Goal: Communication & Community: Connect with others

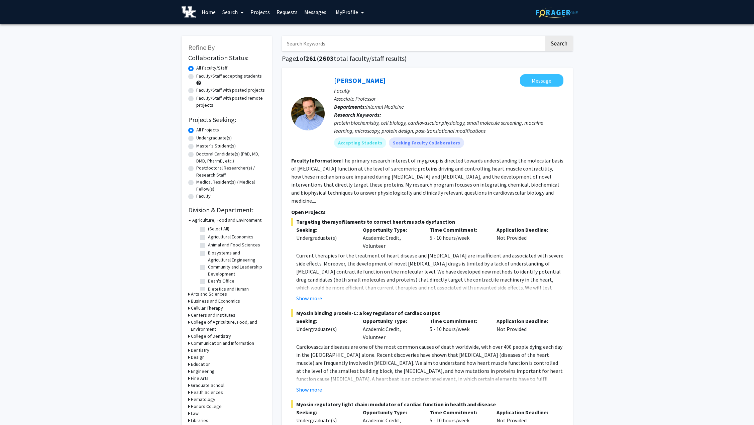
click at [349, 12] on span "My Profile" at bounding box center [347, 12] width 22 height 7
click at [362, 30] on span "[PERSON_NAME]" at bounding box center [377, 30] width 40 height 7
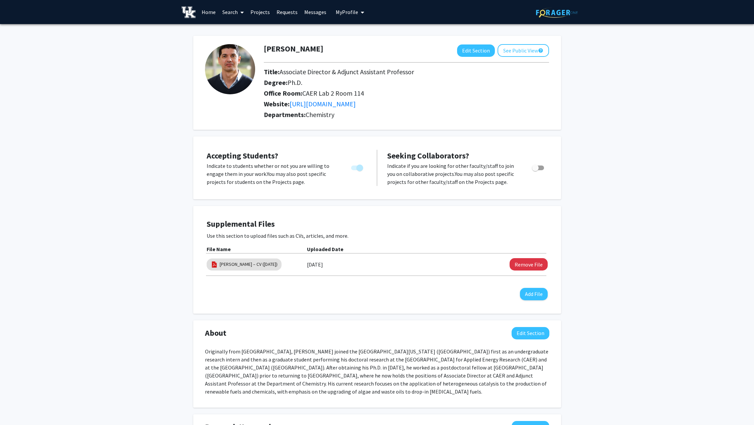
click at [260, 14] on link "Projects" at bounding box center [260, 11] width 26 height 23
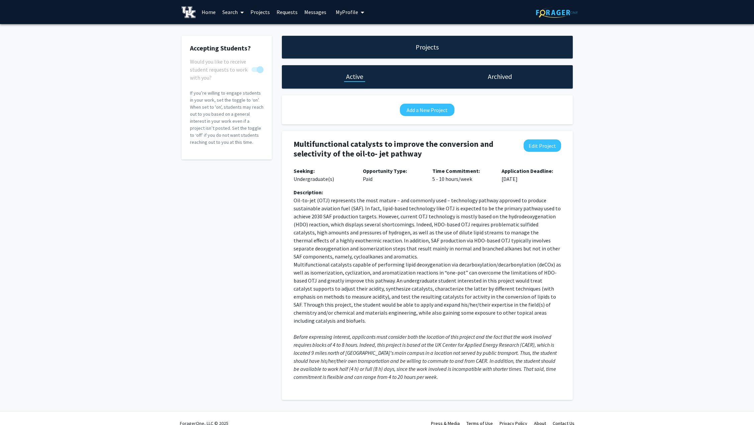
click at [313, 11] on link "Messages" at bounding box center [315, 11] width 29 height 23
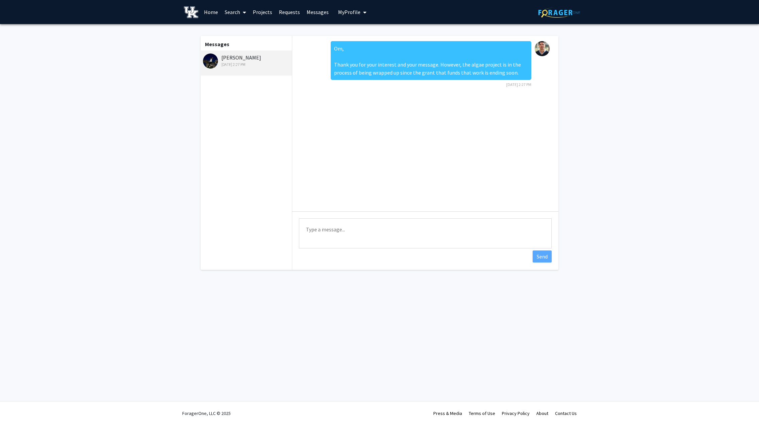
click at [267, 11] on link "Projects" at bounding box center [262, 11] width 26 height 23
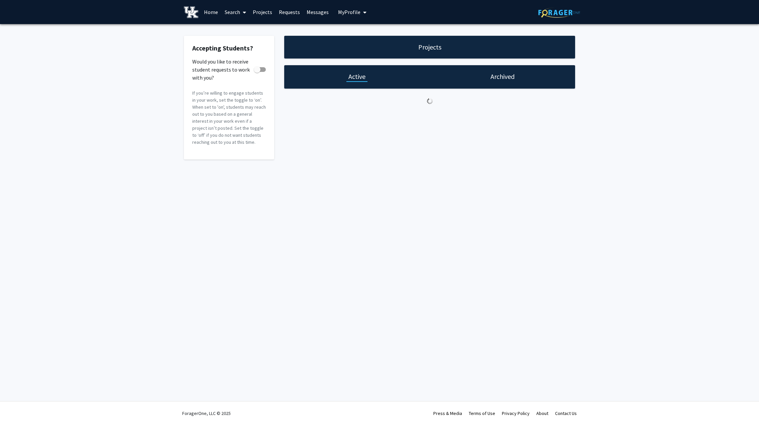
checkbox input "true"
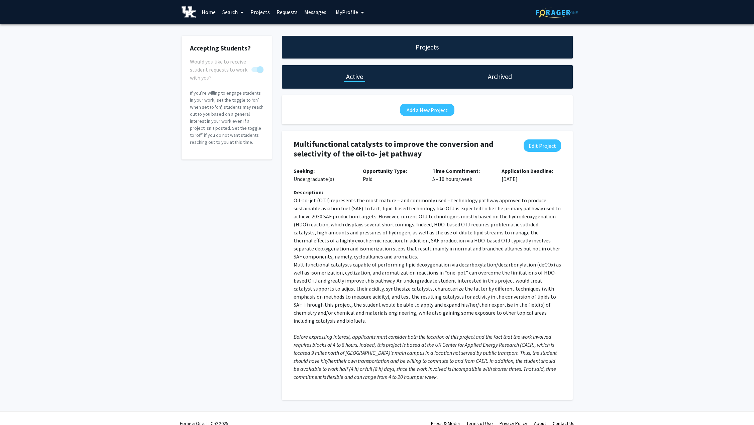
click at [312, 11] on link "Messages" at bounding box center [315, 11] width 29 height 23
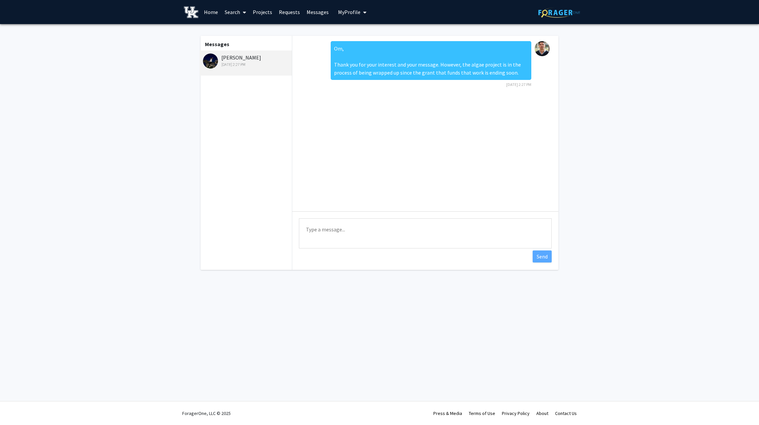
click at [210, 9] on link "Home" at bounding box center [211, 11] width 21 height 23
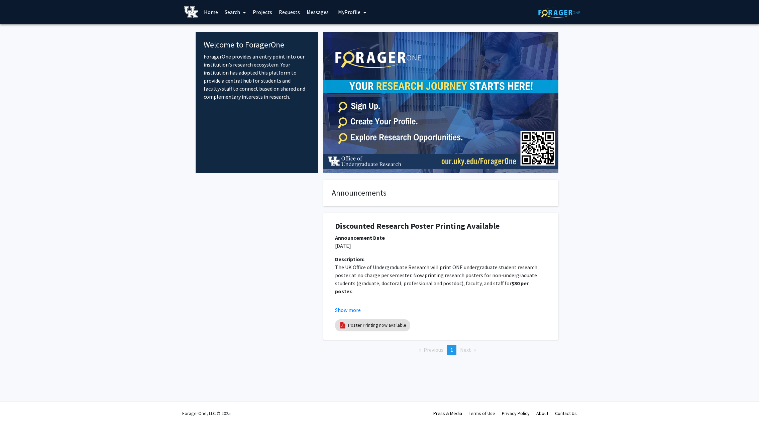
click at [210, 12] on link "Home" at bounding box center [211, 11] width 21 height 23
click at [236, 11] on link "Search" at bounding box center [235, 11] width 28 height 23
click at [243, 44] on span "Students" at bounding box center [241, 43] width 41 height 13
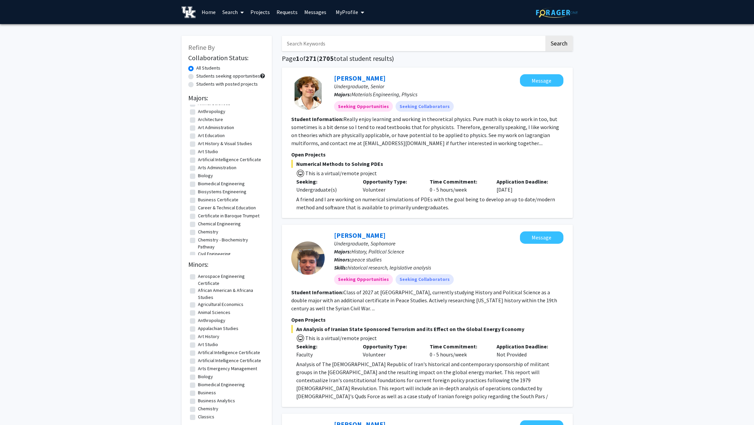
scroll to position [67, 0]
click at [198, 224] on label "Chemical Engineering" at bounding box center [219, 223] width 43 height 7
click at [198, 224] on input "Chemical Engineering" at bounding box center [200, 222] width 4 height 4
checkbox input "true"
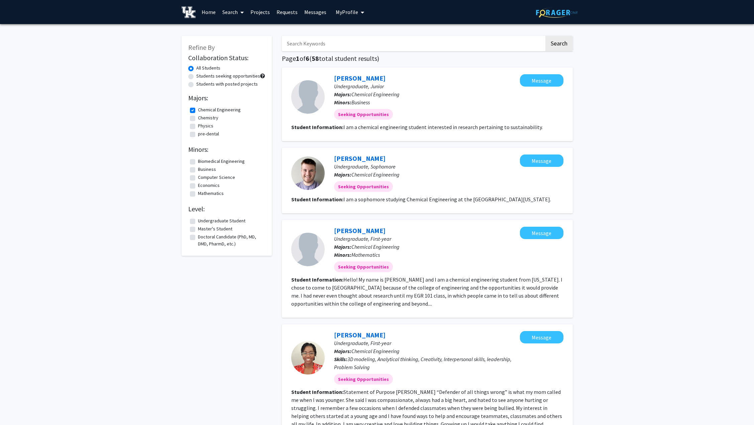
click at [198, 118] on label "Chemistry" at bounding box center [208, 117] width 20 height 7
click at [198, 118] on input "Chemistry" at bounding box center [200, 116] width 4 height 4
checkbox input "true"
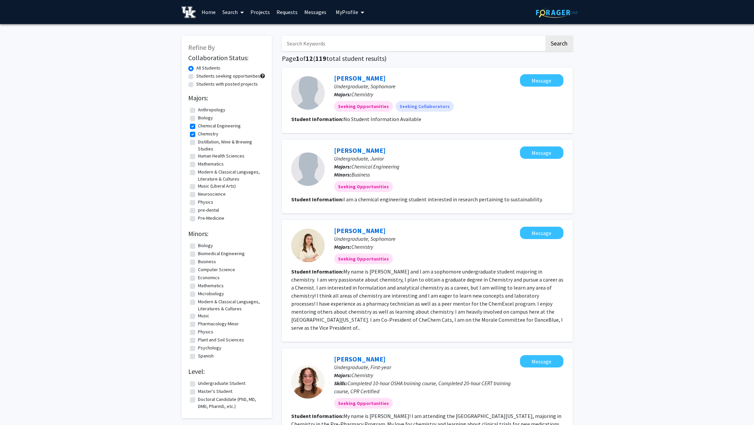
click at [196, 77] on label "Students seeking opportunities" at bounding box center [228, 76] width 64 height 7
click at [196, 77] on input "Students seeking opportunities" at bounding box center [198, 75] width 4 height 4
radio input "true"
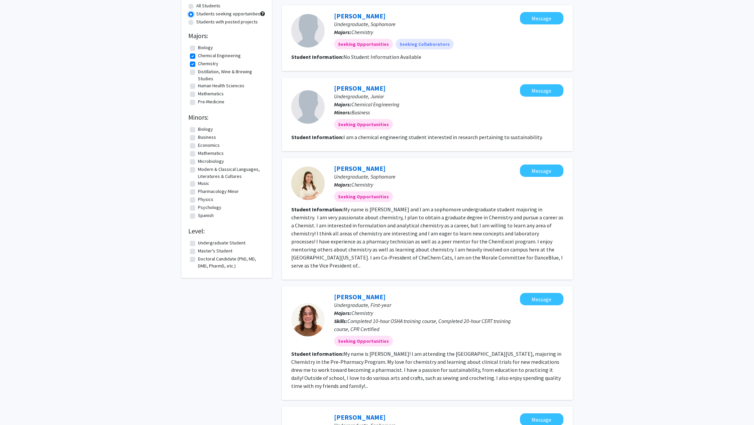
scroll to position [67, 0]
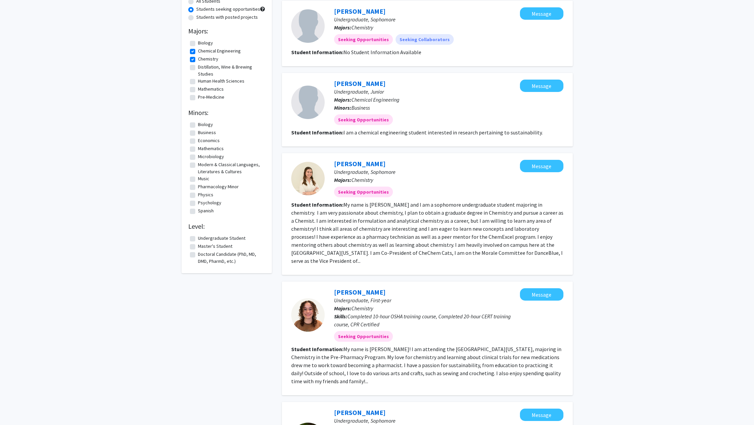
click at [198, 237] on label "Undergraduate Student" at bounding box center [221, 238] width 47 height 7
click at [198, 237] on input "Undergraduate Student" at bounding box center [200, 237] width 4 height 4
checkbox input "true"
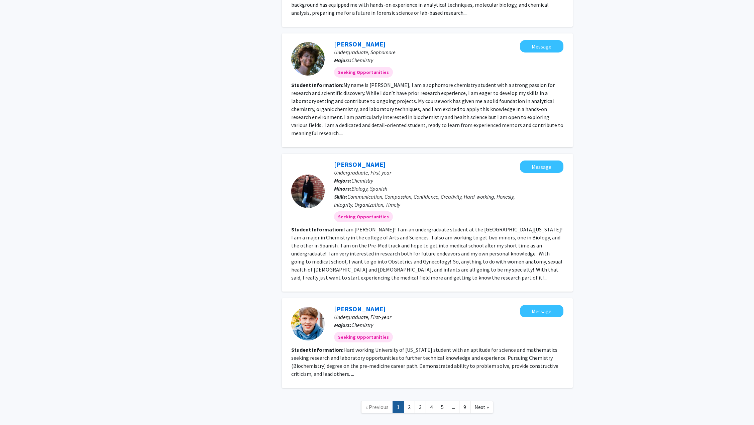
scroll to position [785, 0]
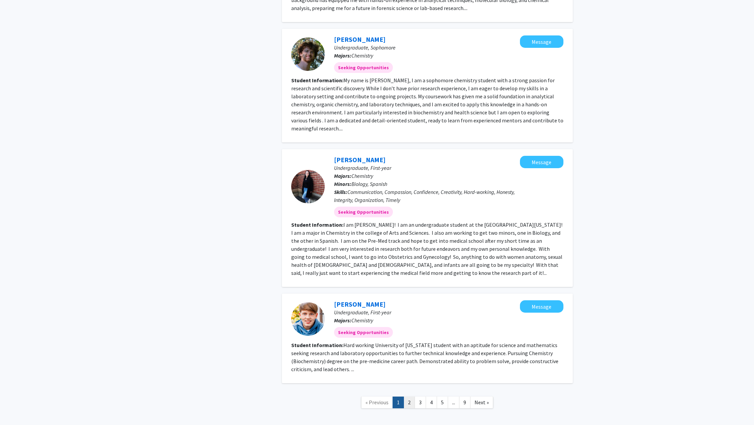
click at [407, 397] on link "2" at bounding box center [409, 403] width 11 height 12
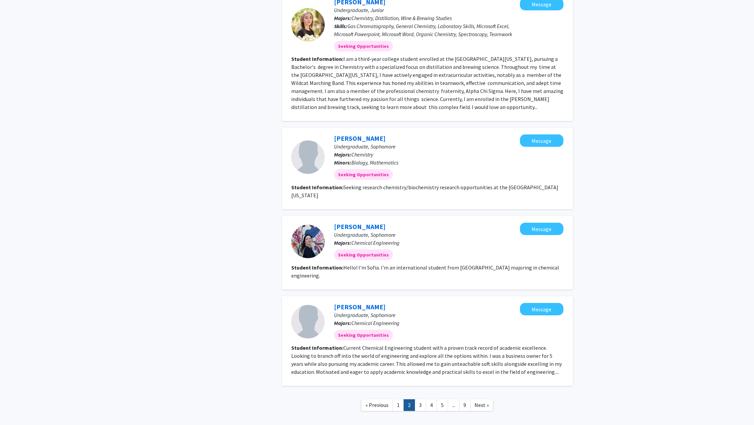
scroll to position [713, 0]
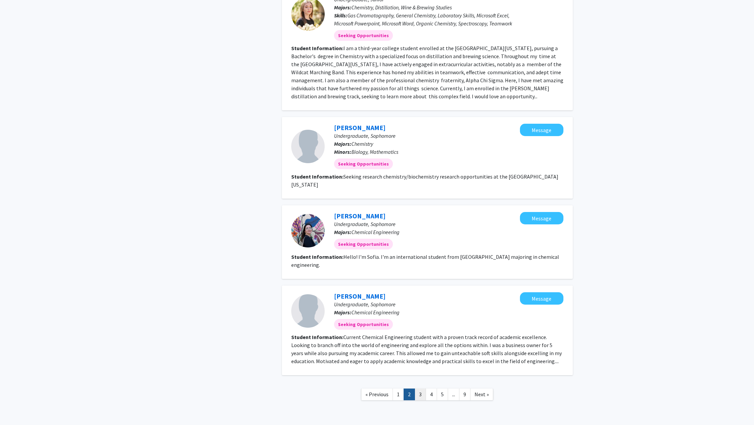
click at [419, 389] on link "3" at bounding box center [420, 395] width 11 height 12
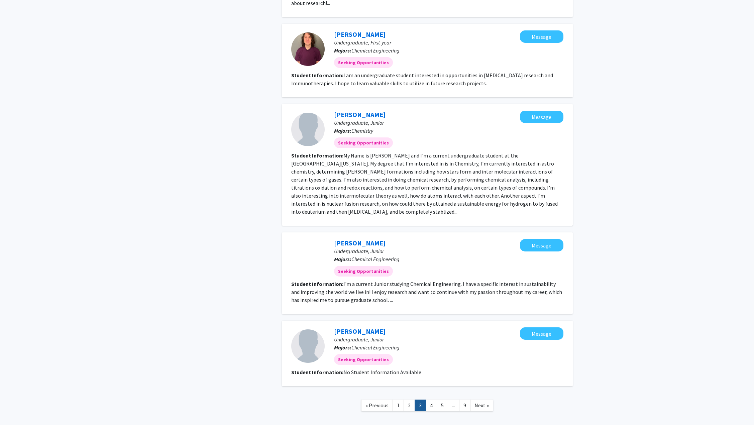
scroll to position [635, 0]
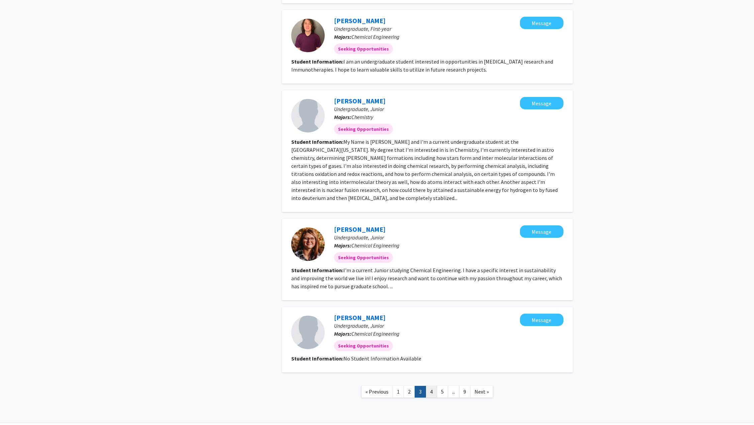
click at [432, 386] on link "4" at bounding box center [431, 392] width 11 height 12
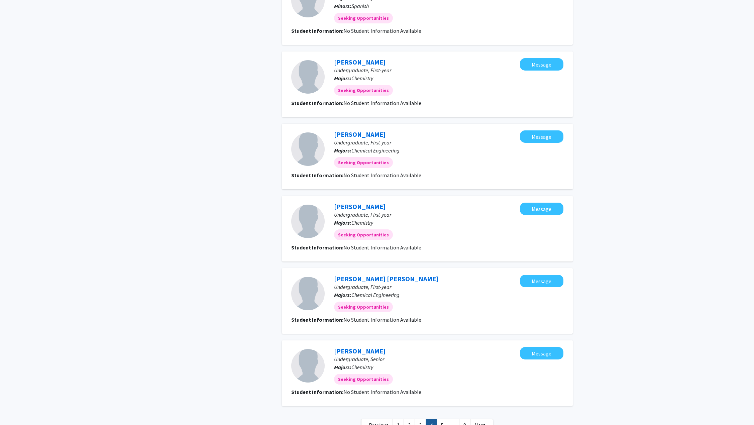
scroll to position [456, 0]
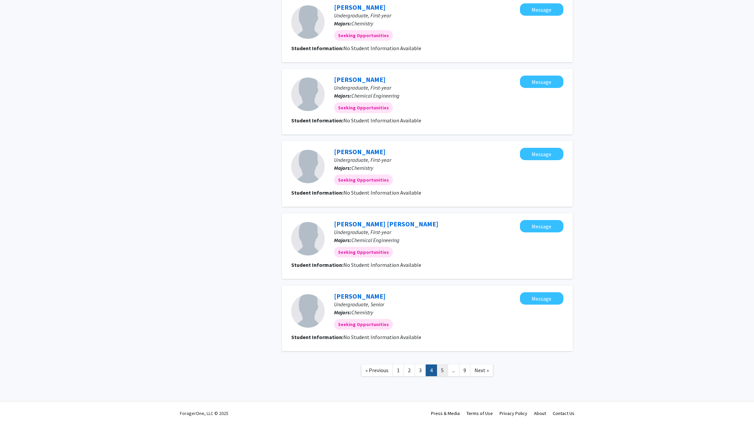
click at [442, 370] on link "5" at bounding box center [442, 370] width 11 height 12
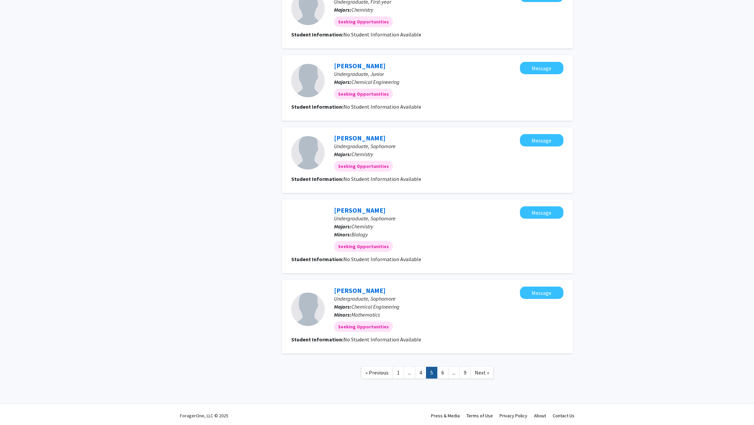
scroll to position [464, 0]
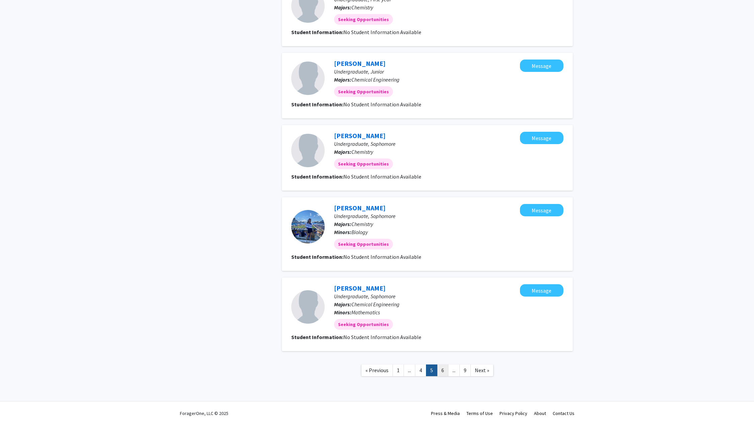
click at [443, 370] on link "6" at bounding box center [442, 370] width 11 height 12
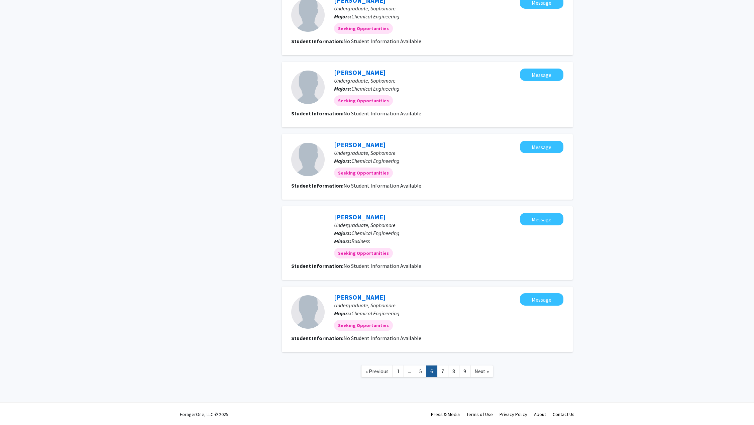
scroll to position [472, 0]
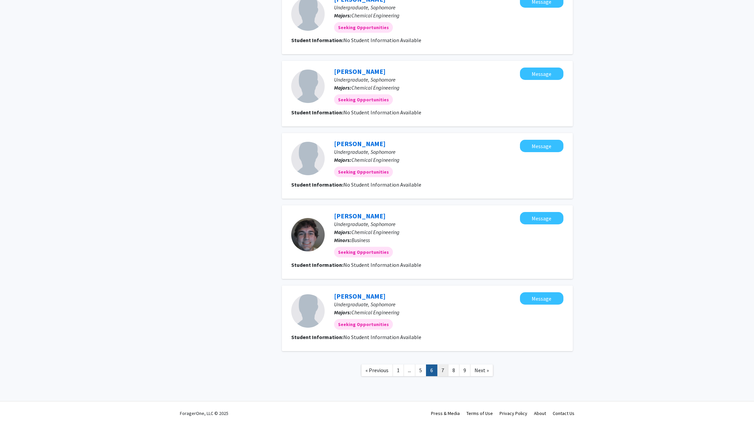
click at [442, 371] on link "7" at bounding box center [442, 370] width 11 height 12
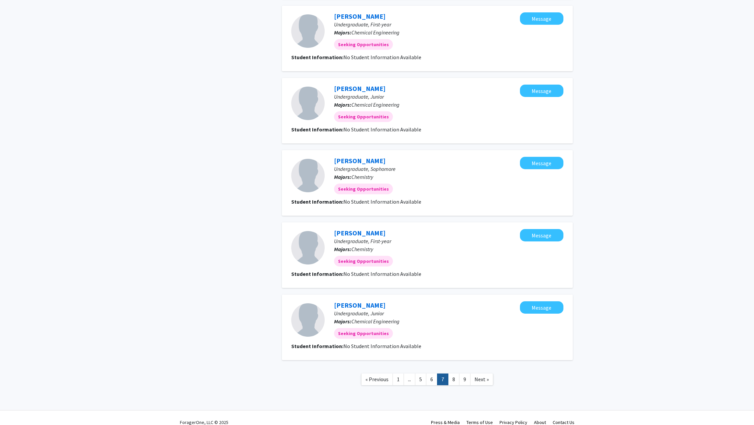
scroll to position [440, 0]
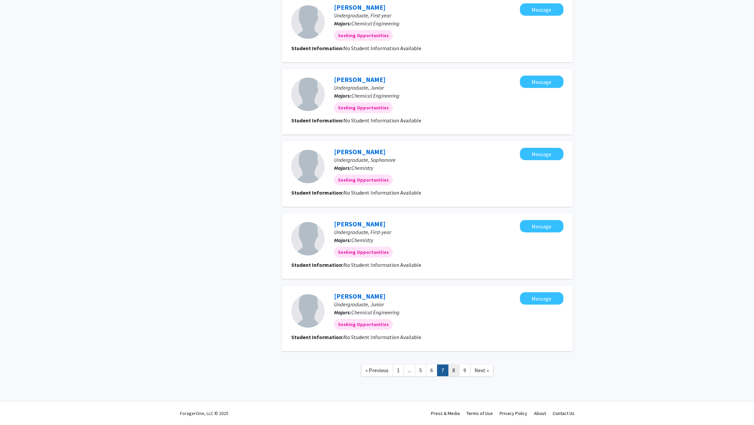
click at [456, 373] on link "8" at bounding box center [453, 370] width 11 height 12
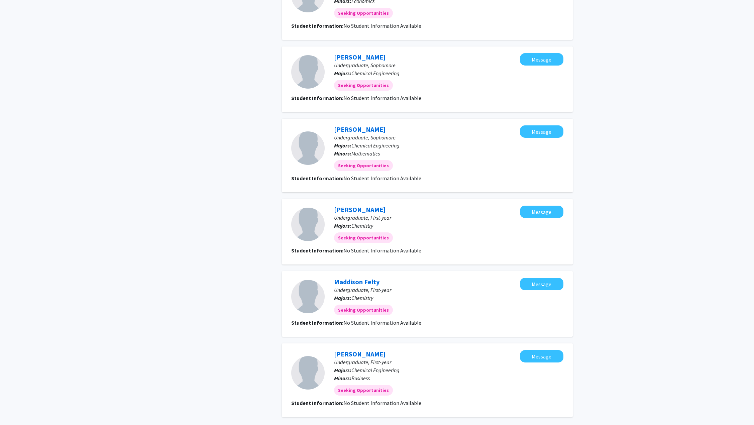
scroll to position [480, 0]
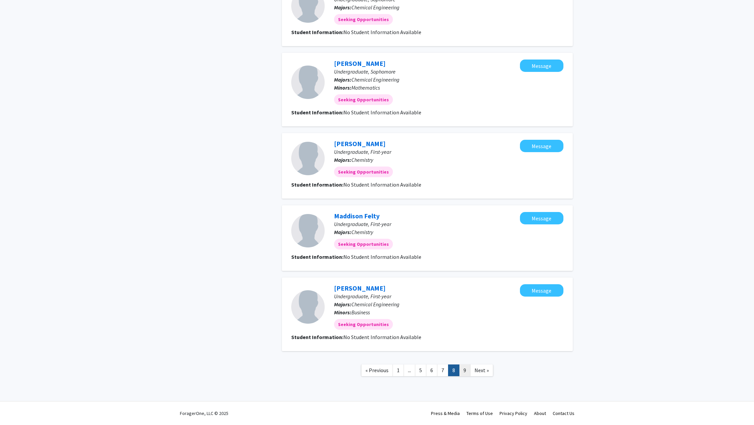
click at [466, 369] on link "9" at bounding box center [464, 370] width 11 height 12
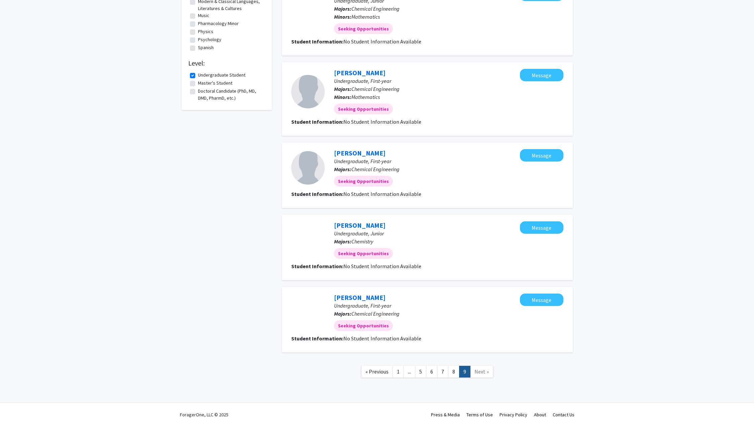
scroll to position [231, 0]
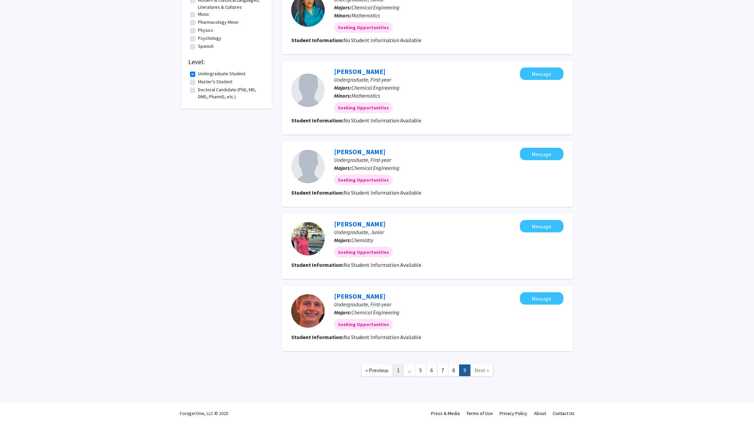
click at [400, 368] on link "1" at bounding box center [398, 370] width 11 height 12
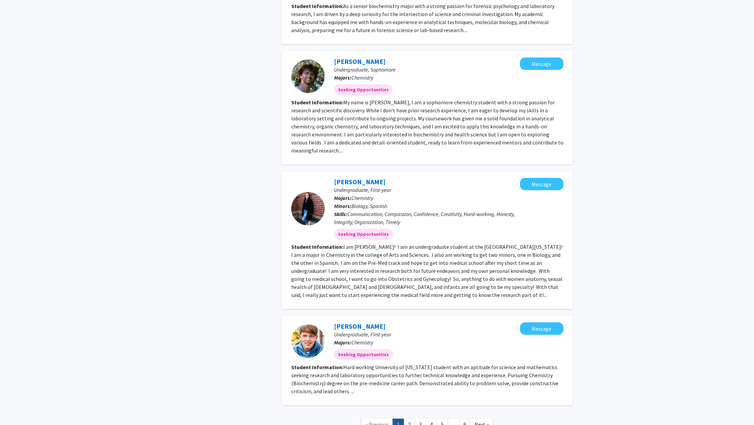
scroll to position [785, 0]
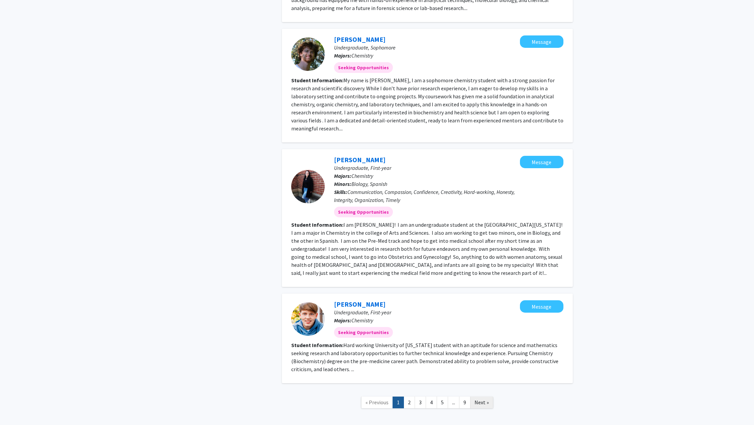
click at [479, 399] on span "Next »" at bounding box center [481, 402] width 14 height 7
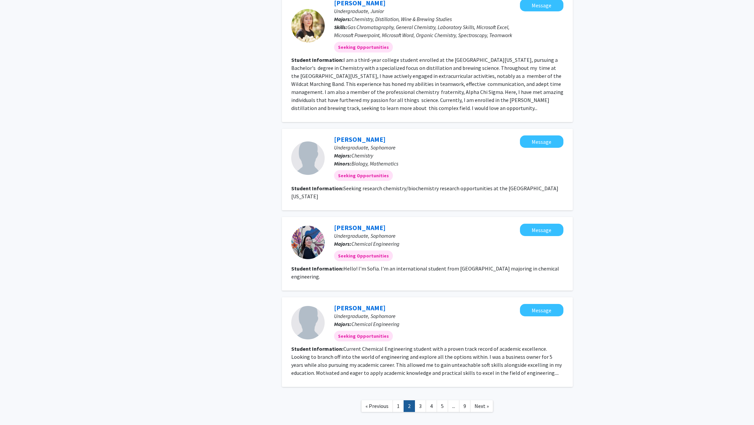
scroll to position [713, 0]
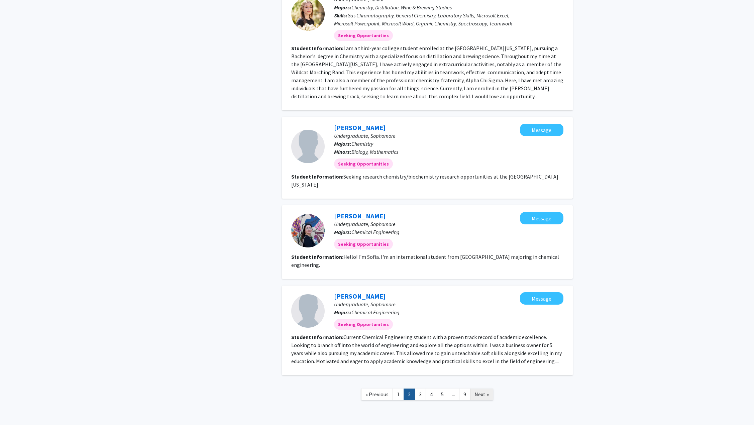
click at [477, 391] on span "Next »" at bounding box center [481, 394] width 14 height 7
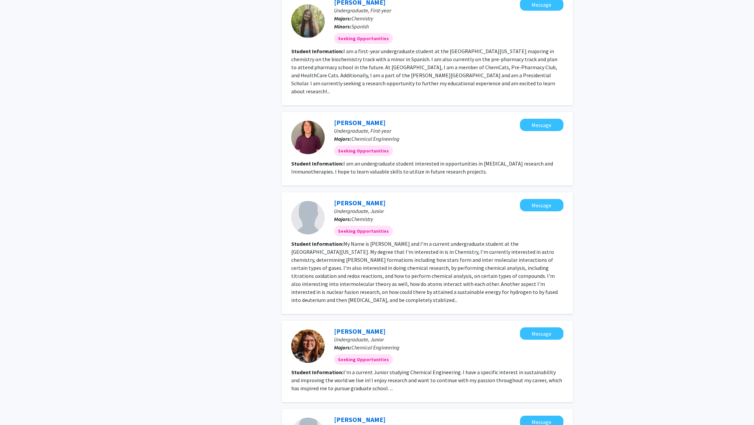
scroll to position [641, 0]
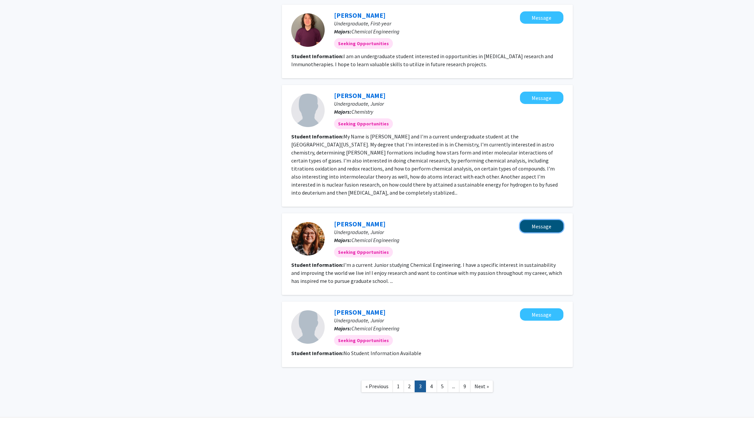
click at [541, 220] on button "Message" at bounding box center [541, 226] width 43 height 12
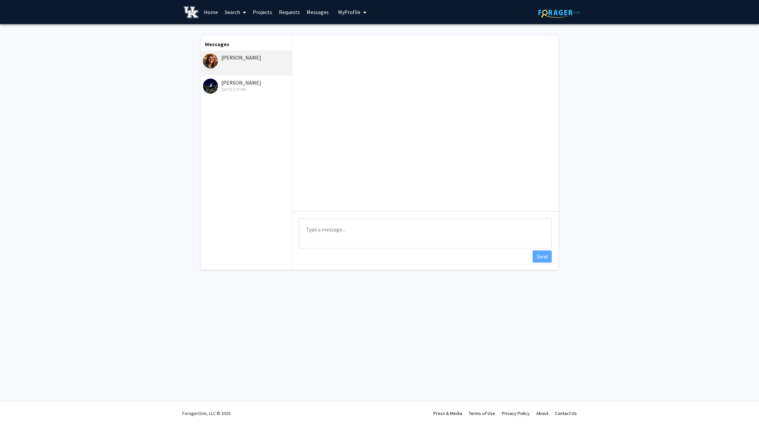
click at [331, 229] on textarea "Type a message" at bounding box center [425, 233] width 253 height 30
paste textarea "https://foragerone.com/projects/active"
click at [373, 244] on textarea "Hello! I saw your posting https://foragerone.com/projects/active" at bounding box center [425, 233] width 253 height 30
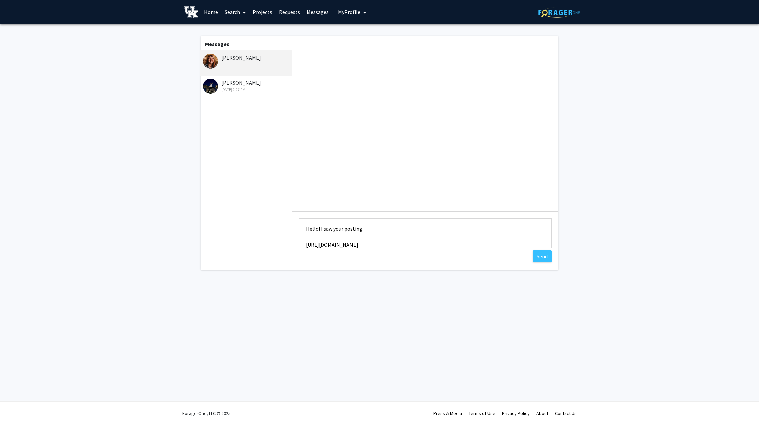
click at [373, 244] on textarea "Hello! I saw your posting https://foragerone.com/projects/active" at bounding box center [425, 233] width 253 height 30
click at [386, 226] on textarea "Hello! I saw your posting" at bounding box center [425, 233] width 253 height 30
paste textarea "Multifunctional catalysts to improve the conversion and selectivity of the oil-…"
click at [498, 230] on textarea "Type a message" at bounding box center [425, 233] width 253 height 30
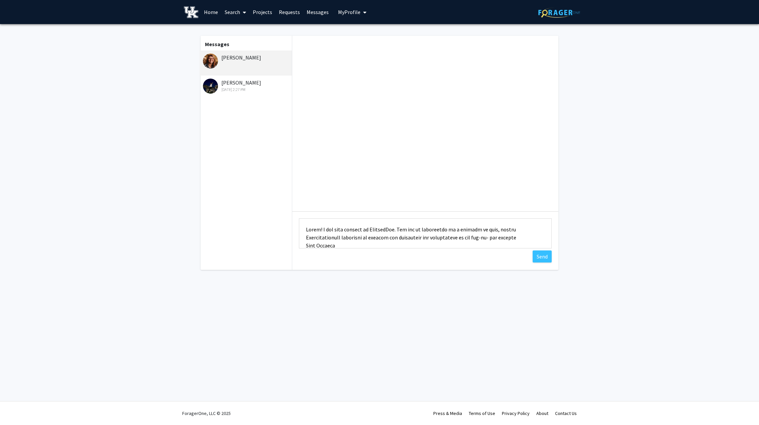
click at [304, 238] on textarea "Type a message" at bounding box center [425, 233] width 253 height 30
drag, startPoint x: 332, startPoint y: 225, endPoint x: 305, endPoint y: 226, distance: 27.8
click at [305, 226] on textarea "Type a message" at bounding box center [425, 233] width 253 height 30
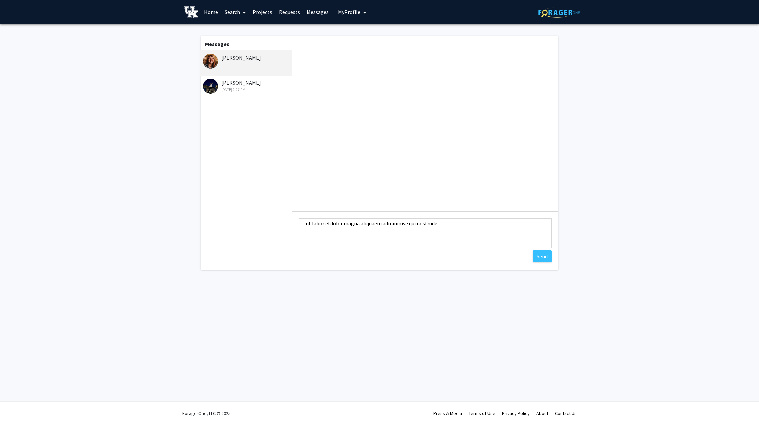
click at [384, 230] on textarea "Type a message" at bounding box center [425, 233] width 253 height 30
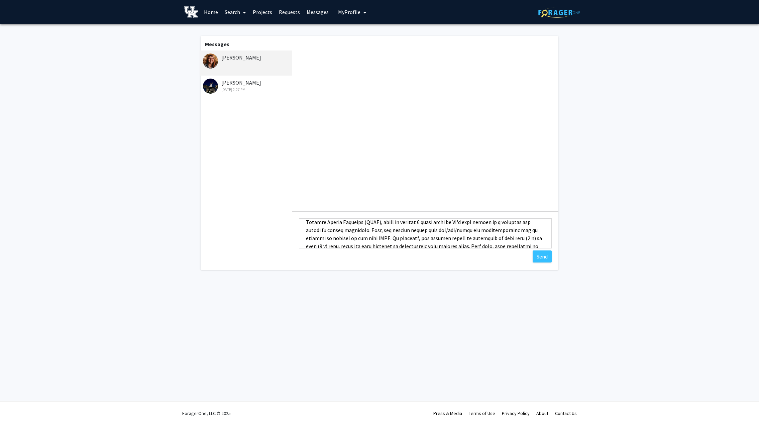
scroll to position [342, 0]
click at [352, 243] on textarea "Type a message" at bounding box center [425, 233] width 253 height 30
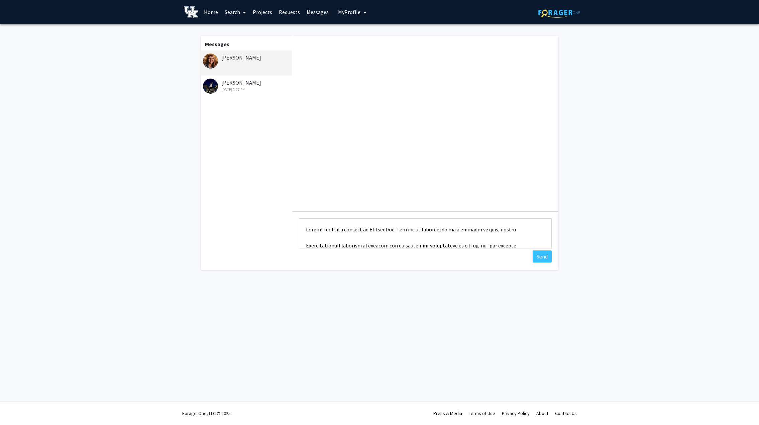
click at [516, 231] on textarea "Type a message" at bounding box center [425, 233] width 253 height 30
drag, startPoint x: 513, startPoint y: 229, endPoint x: 529, endPoint y: 228, distance: 16.1
click at [529, 228] on textarea "Type a message" at bounding box center [425, 233] width 253 height 30
click at [338, 240] on textarea "Type a message" at bounding box center [425, 233] width 253 height 30
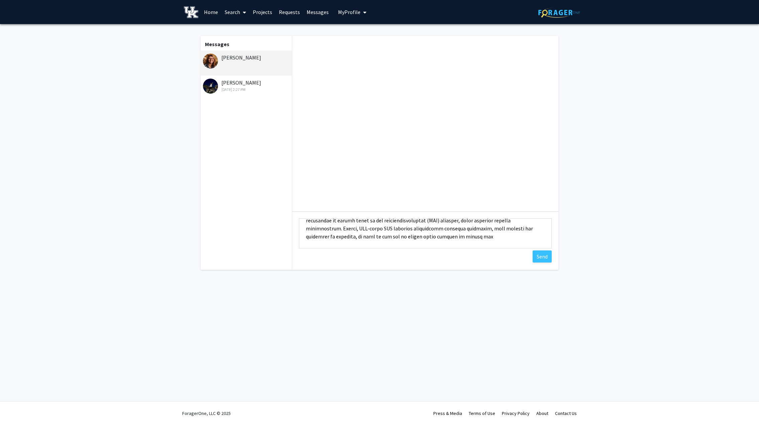
scroll to position [345, 0]
drag, startPoint x: 306, startPoint y: 229, endPoint x: 418, endPoint y: 276, distance: 121.4
click at [418, 276] on div "Messages Katelyn Straw Om Patel Feb 1, 2024 2:27 PM Type a message Send" at bounding box center [380, 154] width 368 height 261
type textarea "Hello! I saw your posting on ForagerOne. You may be interested in a project of …"
click at [546, 257] on button "Send" at bounding box center [542, 256] width 19 height 12
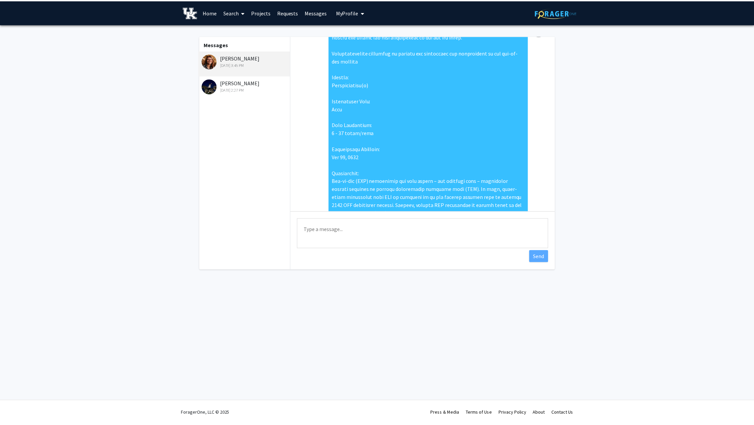
scroll to position [0, 0]
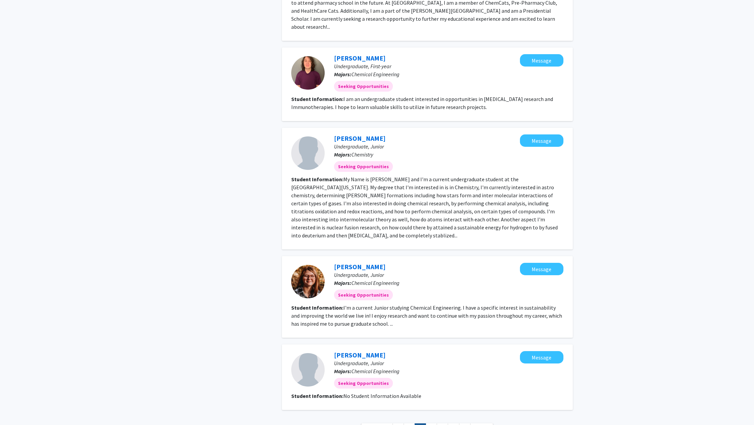
scroll to position [641, 0]
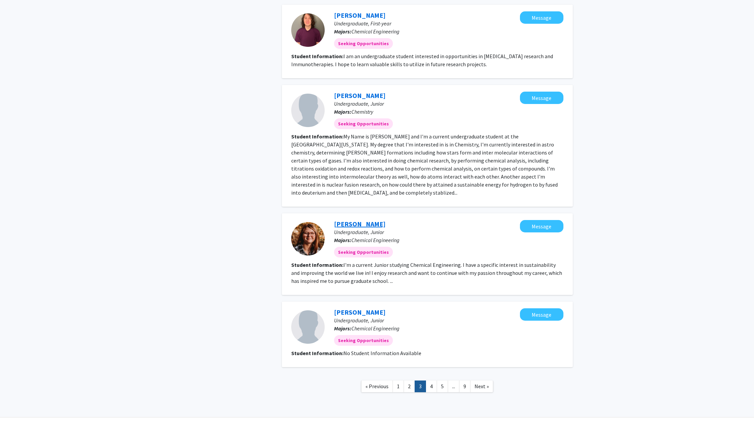
click at [346, 220] on link "Katelyn Straw" at bounding box center [359, 224] width 51 height 8
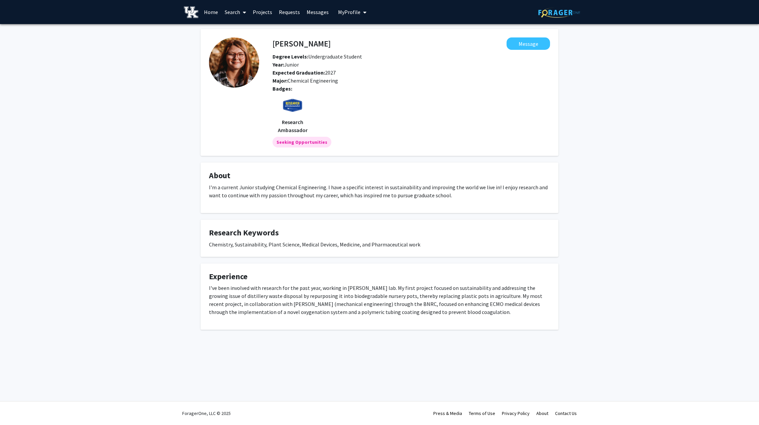
click at [131, 90] on div "Katelyn Straw Message Degree Levels: Undergraduate Student Year: Junior Expecte…" at bounding box center [379, 187] width 759 height 327
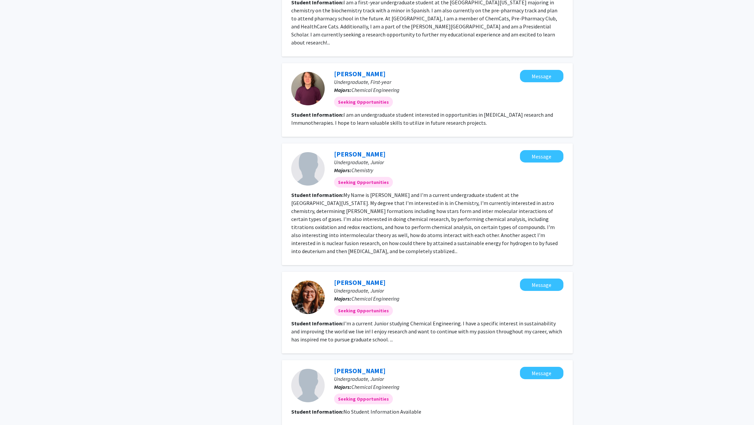
scroll to position [641, 0]
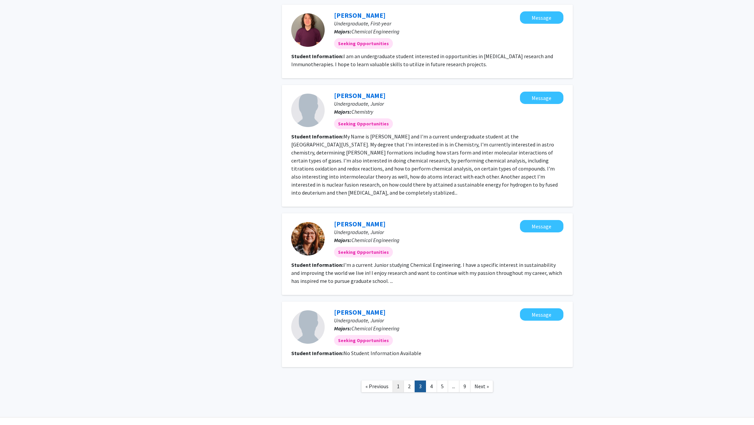
click at [397, 381] on link "1" at bounding box center [398, 387] width 11 height 12
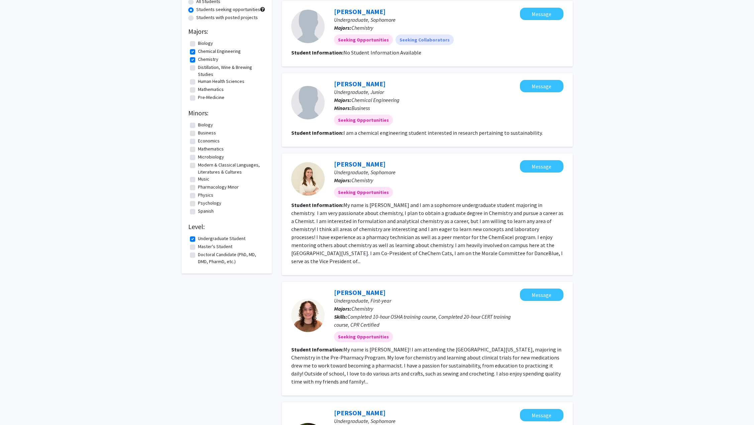
scroll to position [67, 0]
click at [535, 84] on button "Message" at bounding box center [541, 86] width 43 height 12
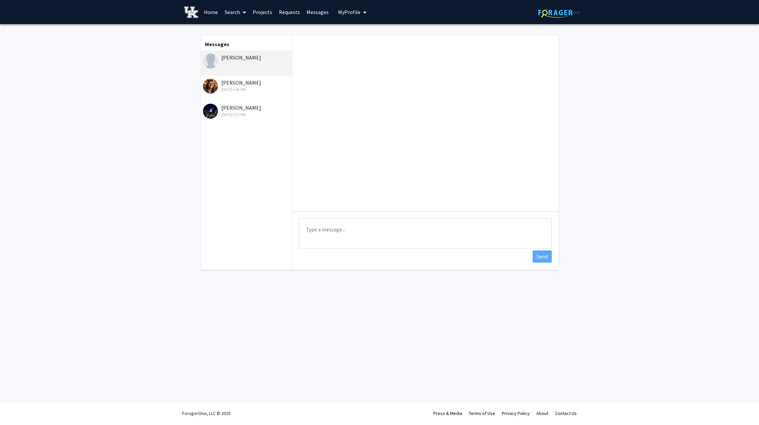
click at [321, 230] on textarea "Type a message" at bounding box center [425, 233] width 253 height 30
paste textarea "Hello! I saw your posting on ForagerOne. You may be interested in a project of …"
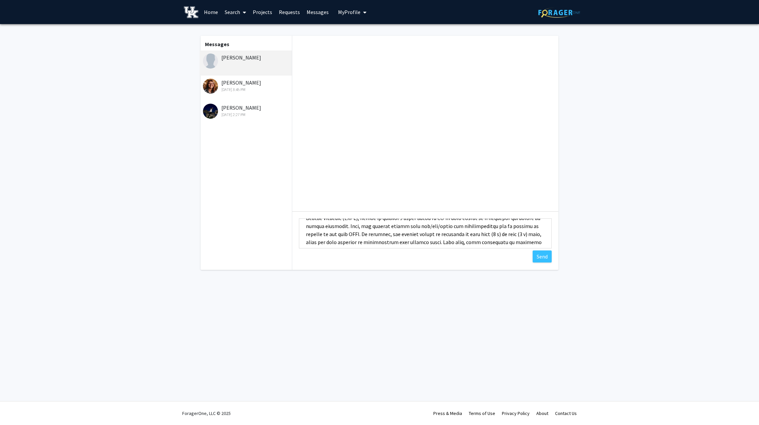
scroll to position [345, 0]
type textarea "Hello! I saw your posting on ForagerOne. You may be interested in a project of …"
click at [544, 254] on button "Send" at bounding box center [542, 256] width 19 height 12
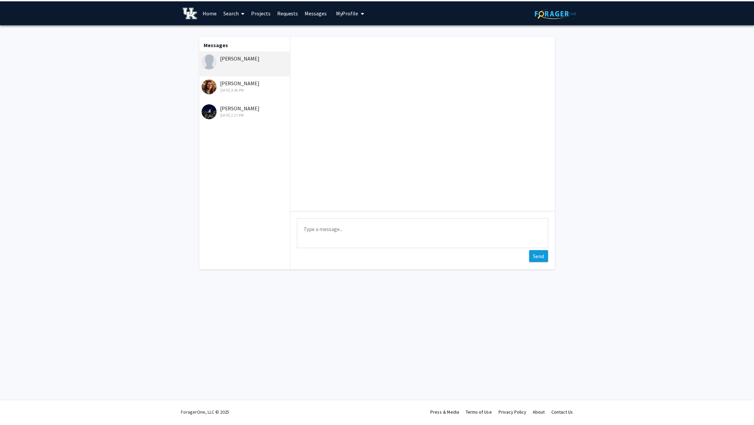
scroll to position [263, 0]
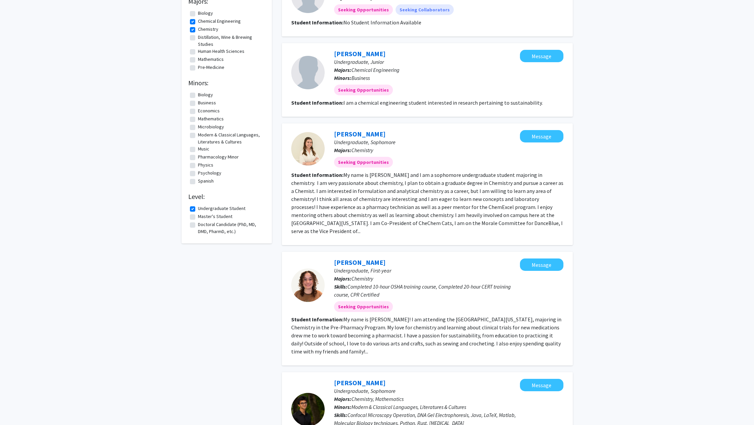
scroll to position [100, 0]
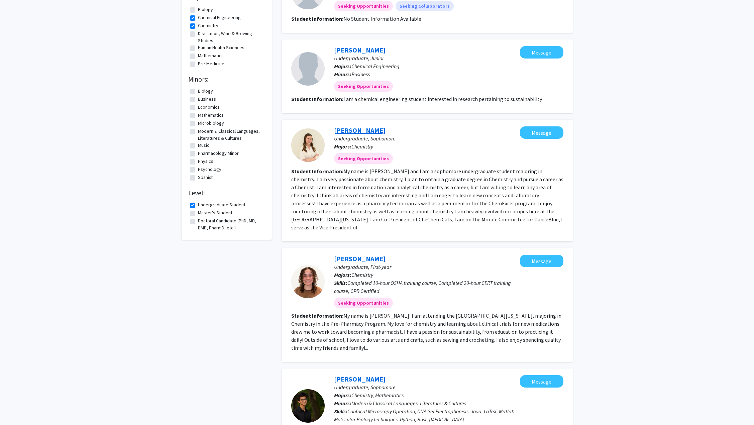
click at [364, 132] on link "Peyton McCubbin" at bounding box center [359, 130] width 51 height 8
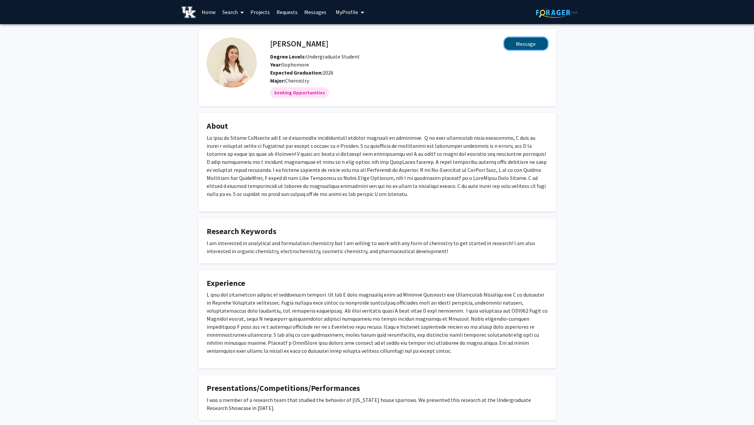
click at [522, 43] on button "Message" at bounding box center [525, 43] width 43 height 12
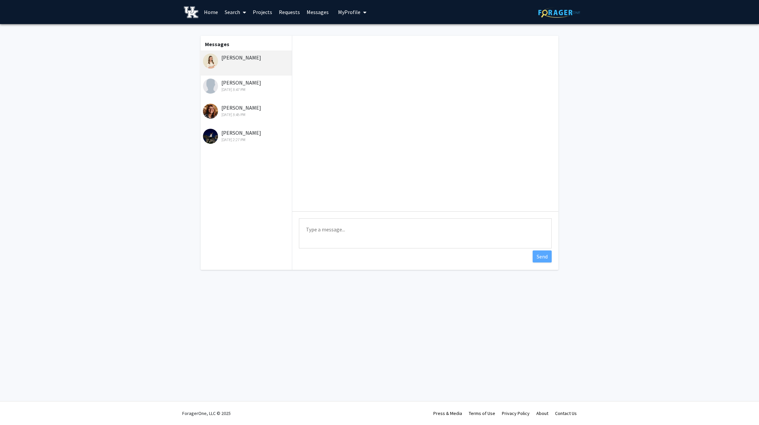
click at [336, 227] on textarea "Type a message" at bounding box center [425, 233] width 253 height 30
paste textarea "Hello! I saw your posting on ForagerOne. You may be interested in a project of …"
type textarea "Hello! I saw your posting on ForagerOne. You may be interested in a project of …"
click at [548, 259] on button "Send" at bounding box center [542, 256] width 19 height 12
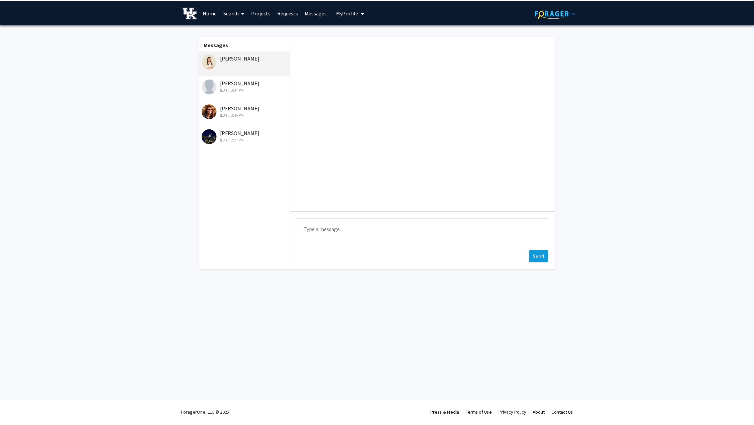
scroll to position [263, 0]
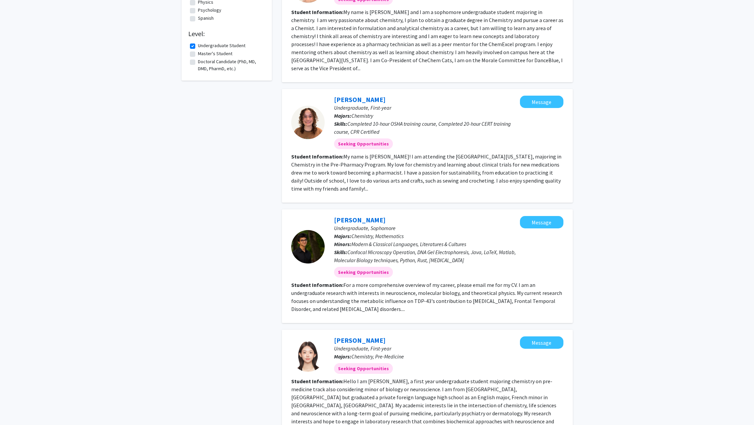
scroll to position [267, 0]
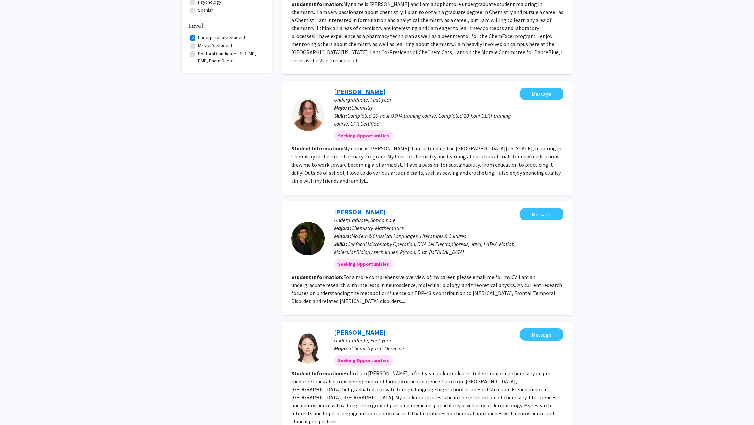
click at [352, 87] on link "Chloe Hewitt" at bounding box center [359, 91] width 51 height 8
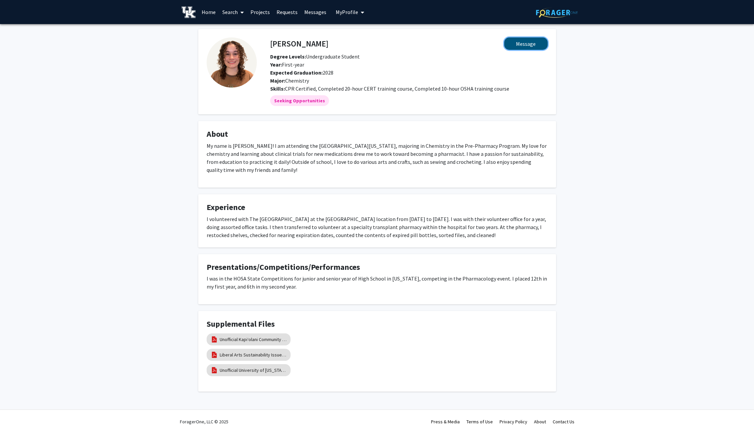
click at [517, 46] on button "Message" at bounding box center [525, 43] width 43 height 12
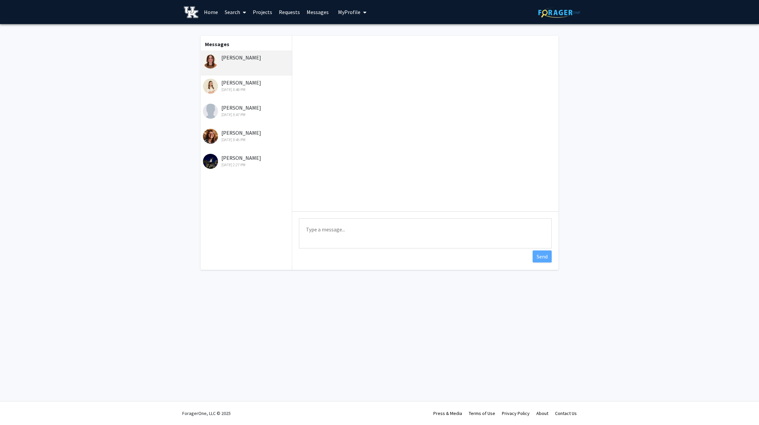
click at [337, 226] on textarea "Type a message" at bounding box center [425, 233] width 253 height 30
paste textarea "Hello! I saw your posting on ForagerOne. You may be interested in a project of …"
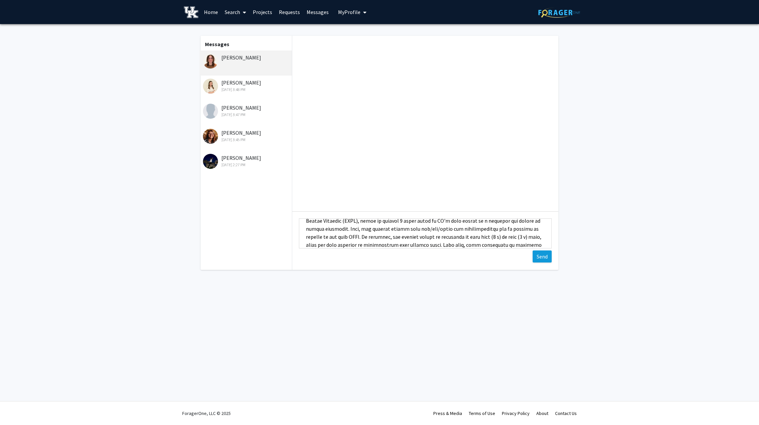
type textarea "Hello! I saw your posting on ForagerOne. You may be interested in a project of …"
click at [543, 257] on button "Send" at bounding box center [542, 256] width 19 height 12
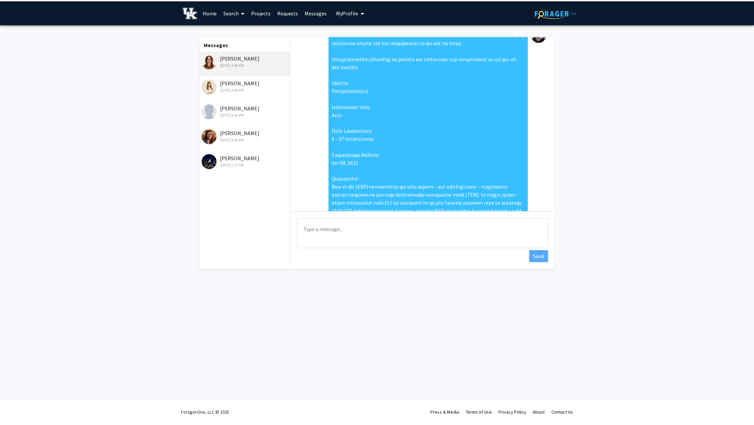
scroll to position [0, 0]
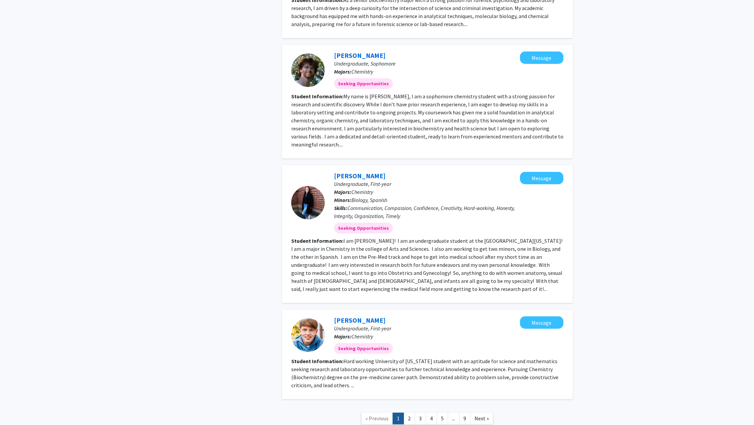
scroll to position [785, 0]
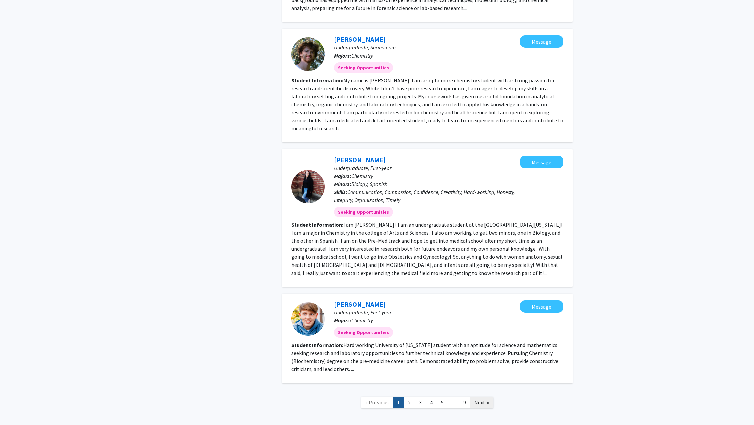
click at [486, 399] on span "Next »" at bounding box center [481, 402] width 14 height 7
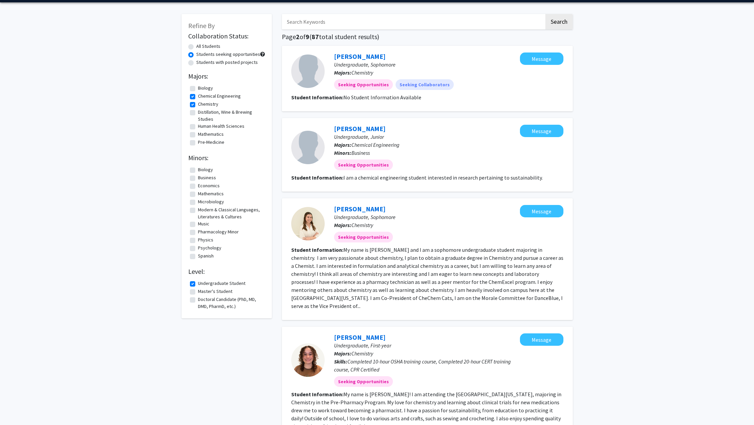
scroll to position [33, 0]
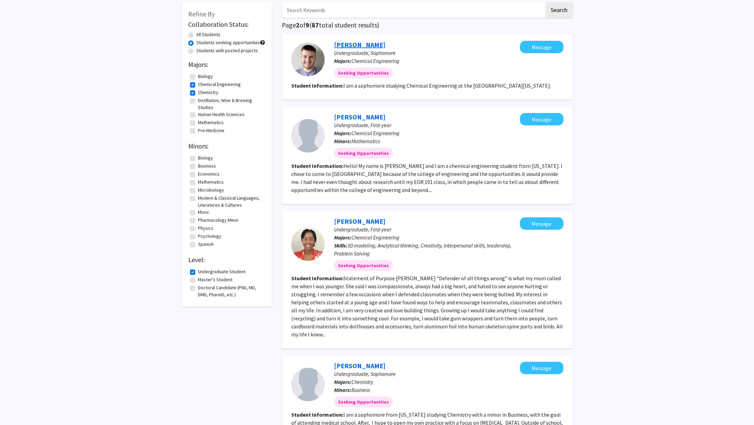
click at [350, 48] on link "Isaac Dodson" at bounding box center [359, 44] width 51 height 8
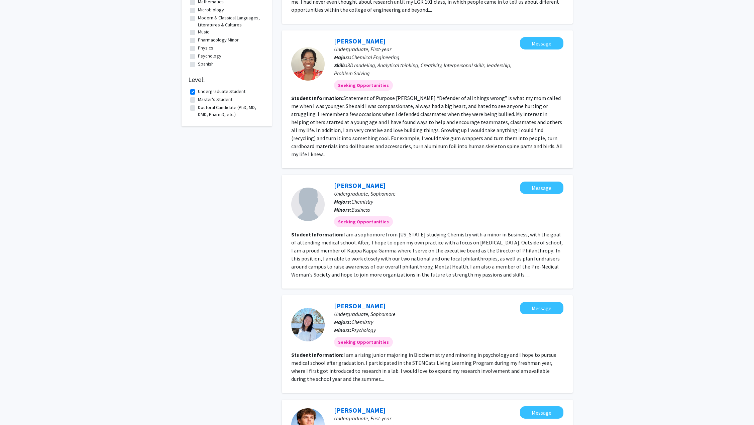
scroll to position [201, 0]
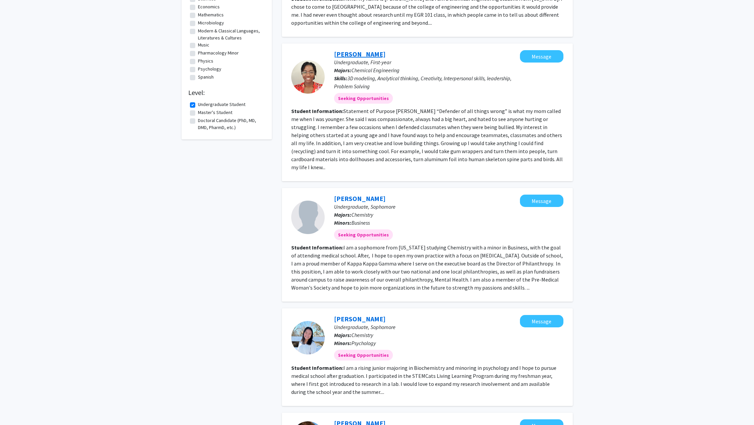
click at [345, 53] on link "Farryn Beatty" at bounding box center [359, 54] width 51 height 8
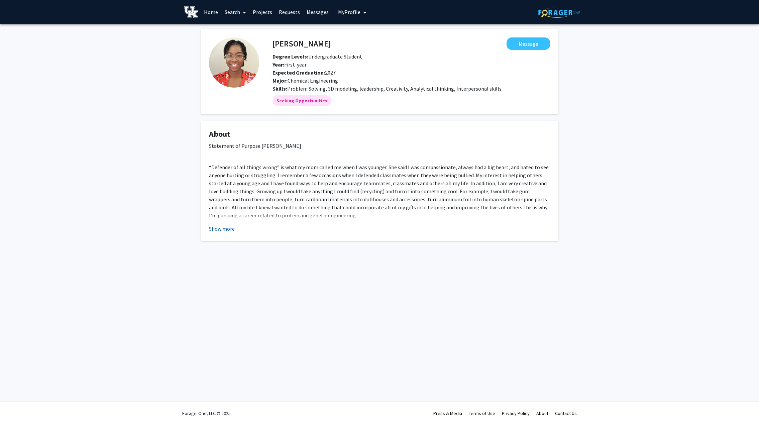
click at [223, 230] on button "Show more" at bounding box center [222, 229] width 26 height 8
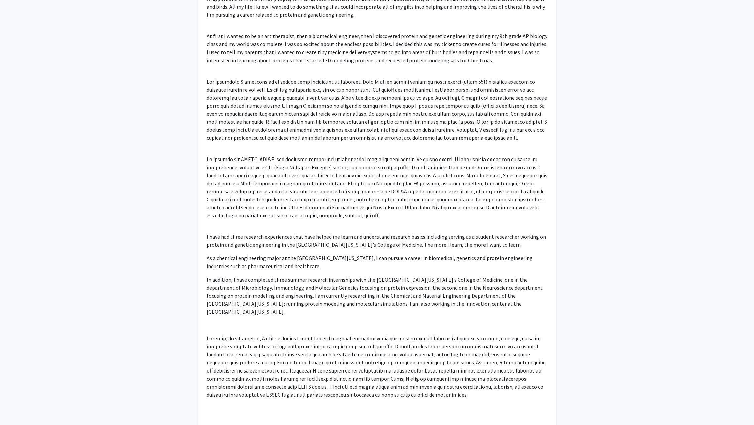
scroll to position [234, 0]
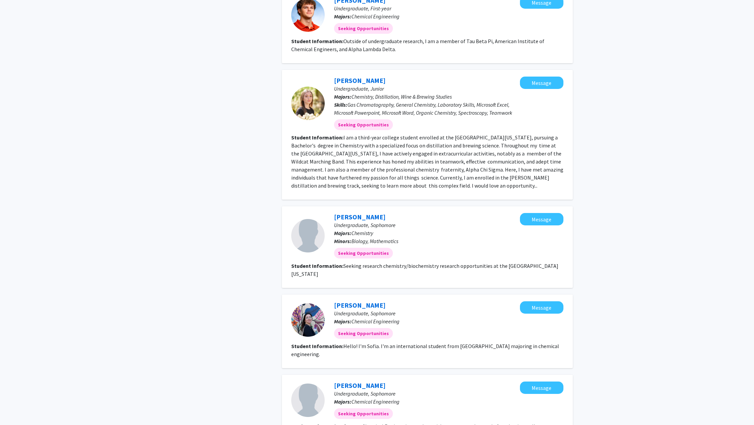
scroll to position [635, 0]
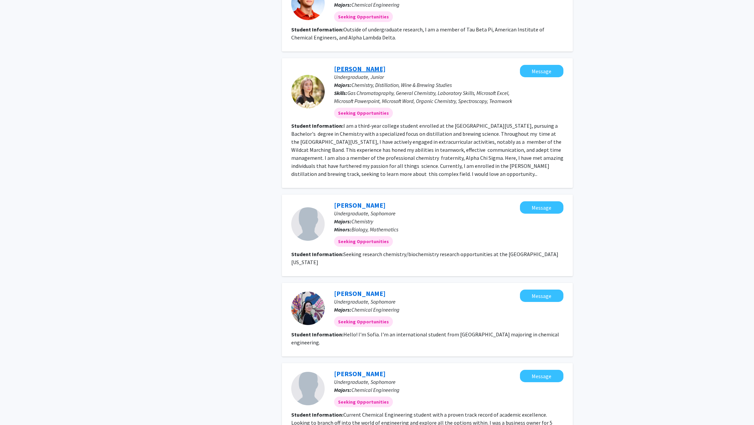
click at [351, 65] on link "Paige Tryon" at bounding box center [359, 69] width 51 height 8
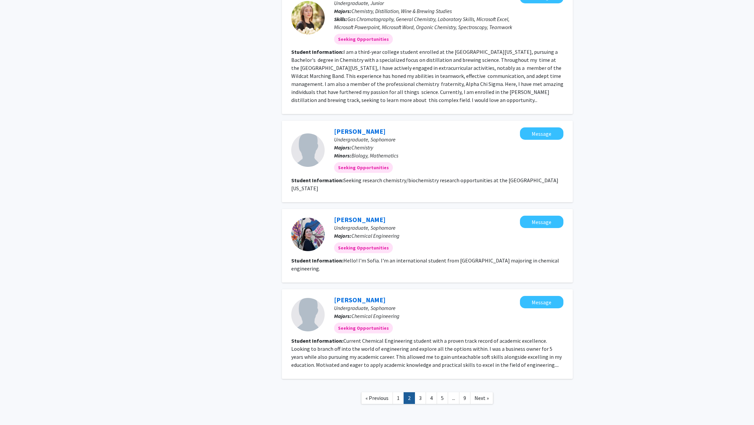
scroll to position [713, 0]
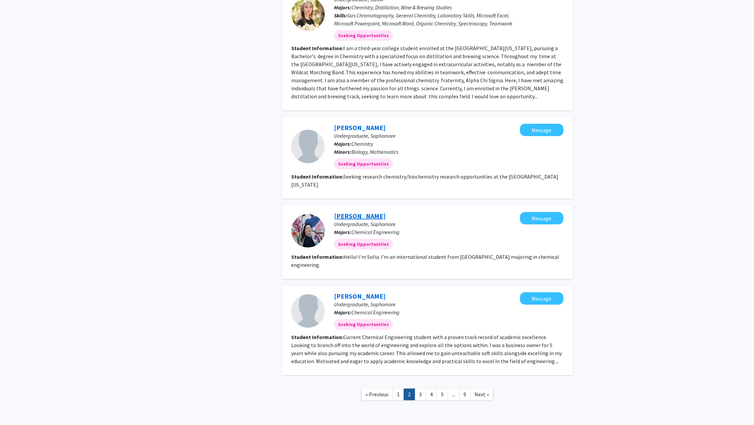
click at [363, 212] on link "Sofia Monge" at bounding box center [359, 216] width 51 height 8
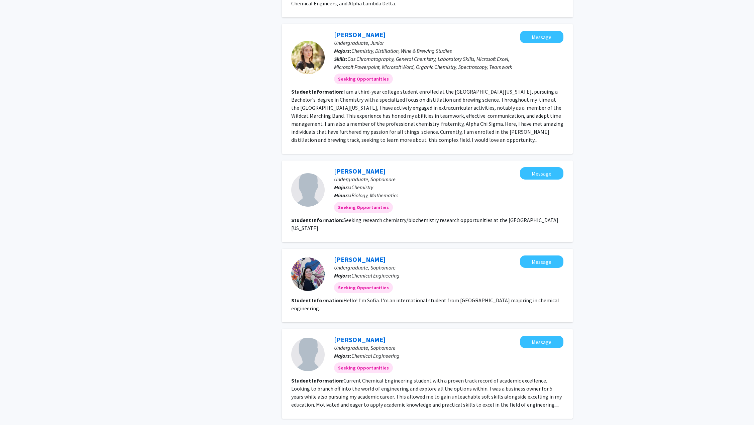
scroll to position [713, 0]
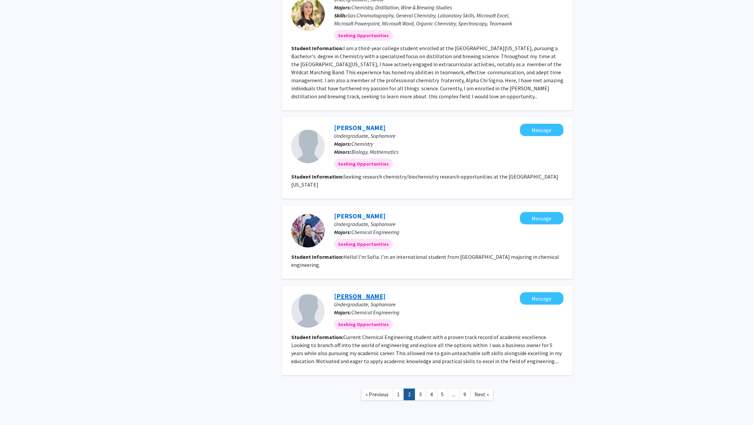
click at [356, 292] on link "Wesley Griggs" at bounding box center [359, 296] width 51 height 8
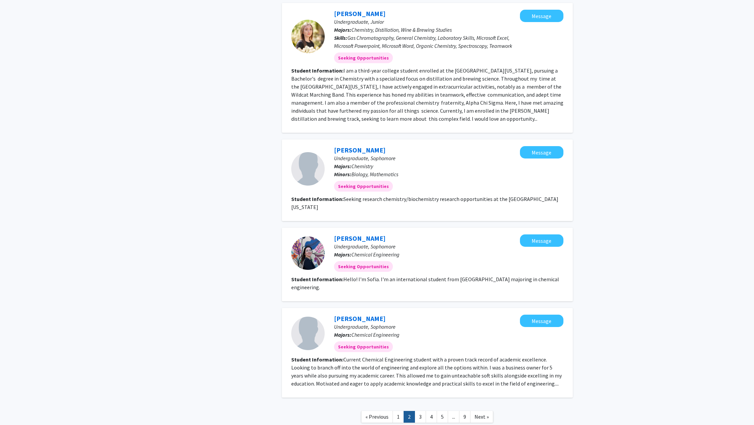
scroll to position [713, 0]
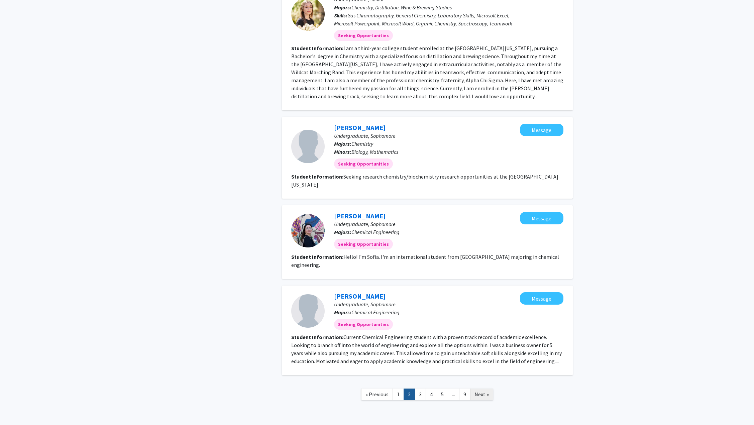
click at [488, 389] on link "Next »" at bounding box center [481, 395] width 23 height 12
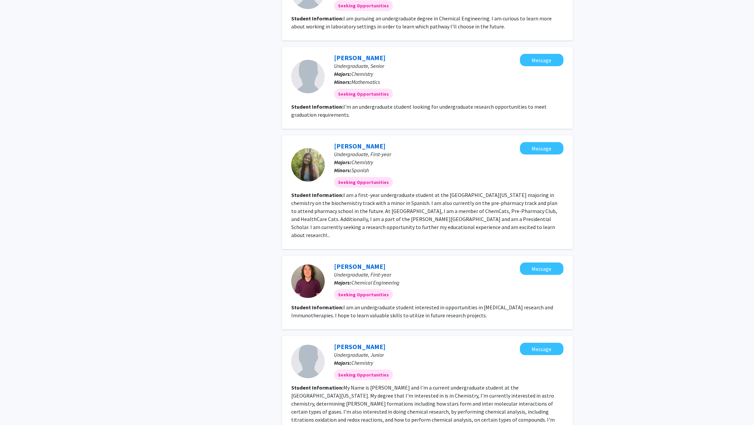
scroll to position [401, 0]
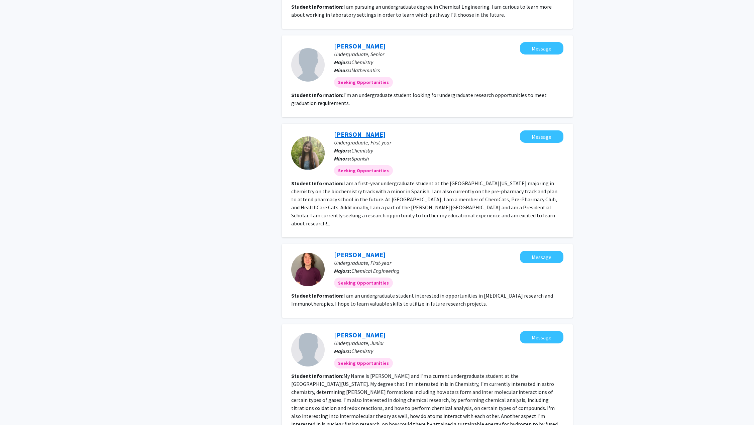
click at [369, 132] on link "Isabella Martinez" at bounding box center [359, 134] width 51 height 8
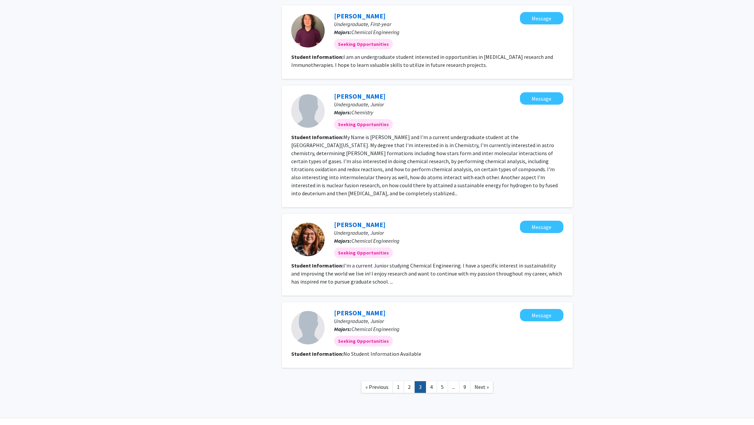
scroll to position [641, 0]
click at [481, 383] on span "Next »" at bounding box center [481, 386] width 14 height 7
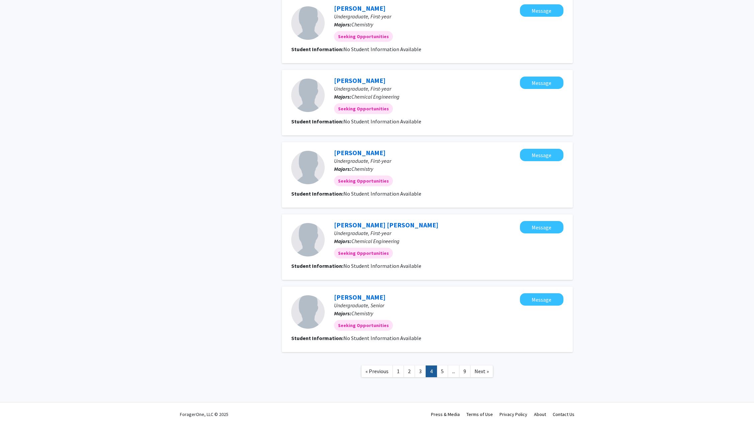
scroll to position [456, 0]
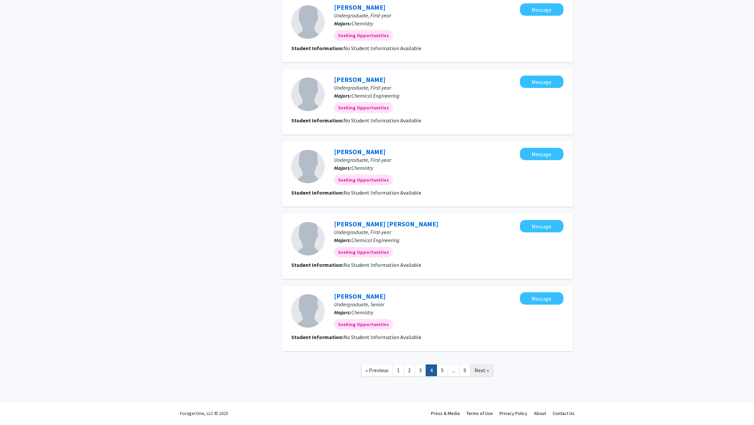
click at [479, 372] on span "Next »" at bounding box center [481, 370] width 14 height 7
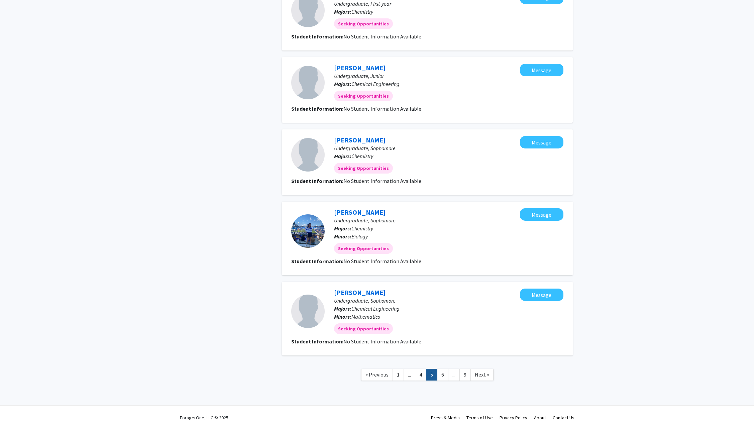
scroll to position [464, 0]
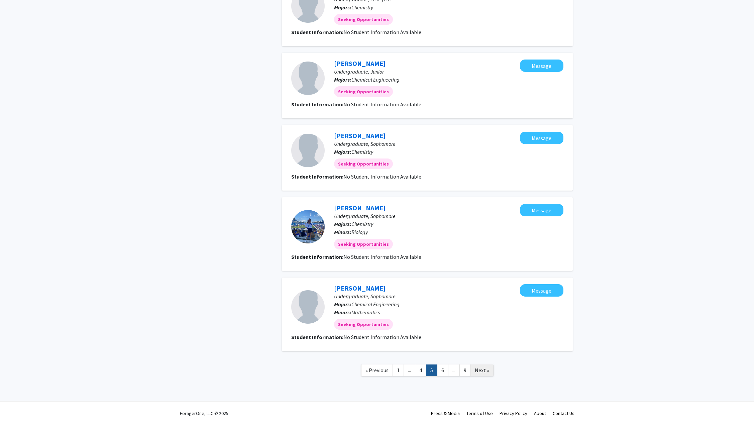
click at [485, 370] on span "Next »" at bounding box center [482, 370] width 14 height 7
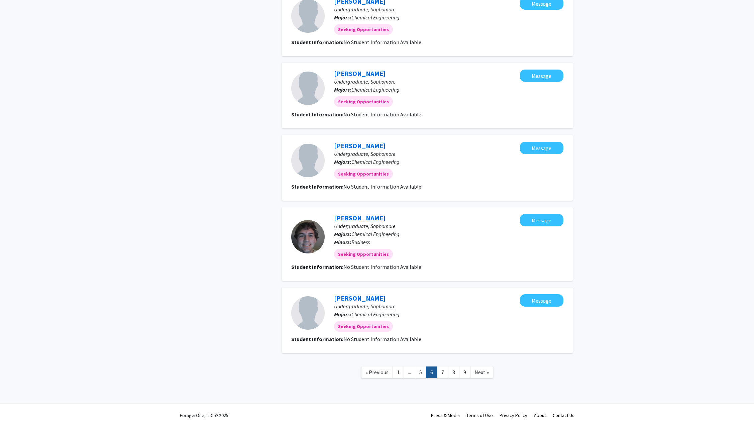
scroll to position [472, 0]
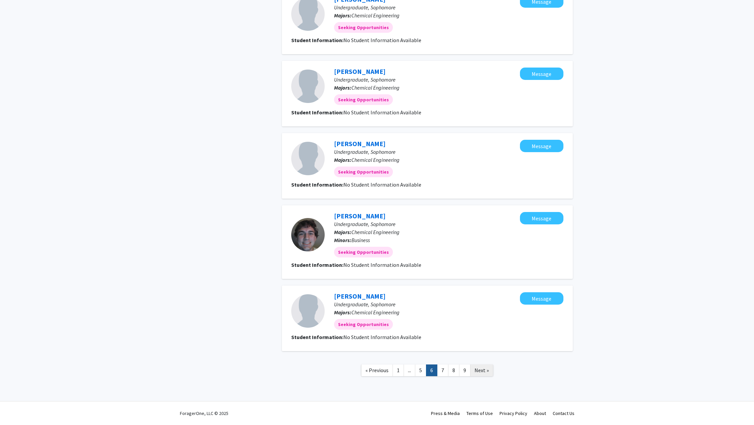
click at [478, 370] on span "Next »" at bounding box center [481, 370] width 14 height 7
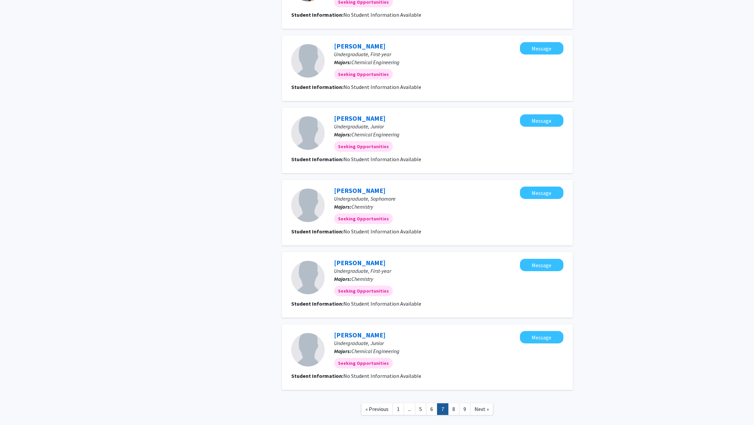
scroll to position [440, 0]
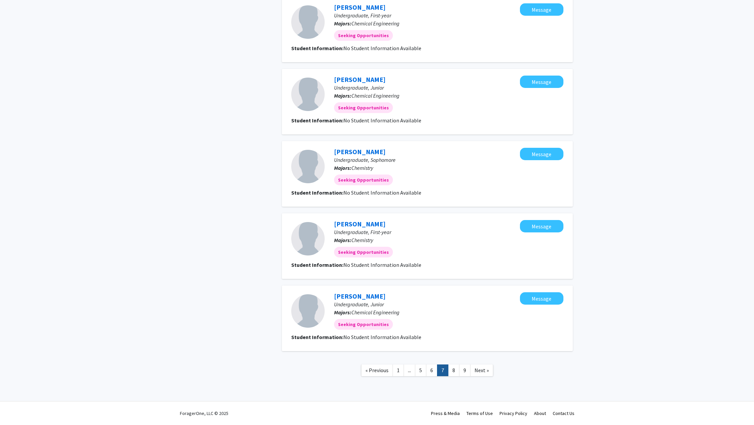
click at [487, 370] on span "Next »" at bounding box center [481, 370] width 14 height 7
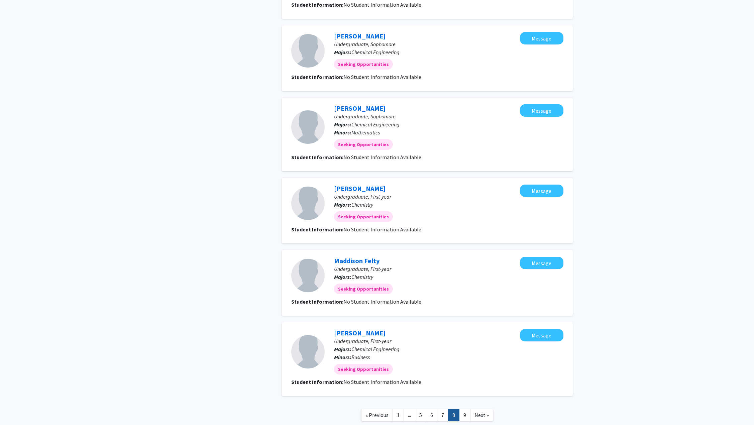
scroll to position [480, 0]
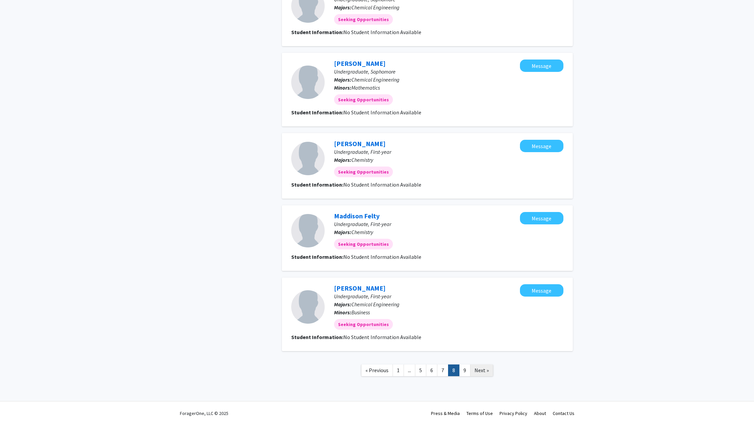
click at [483, 370] on span "Next »" at bounding box center [481, 370] width 14 height 7
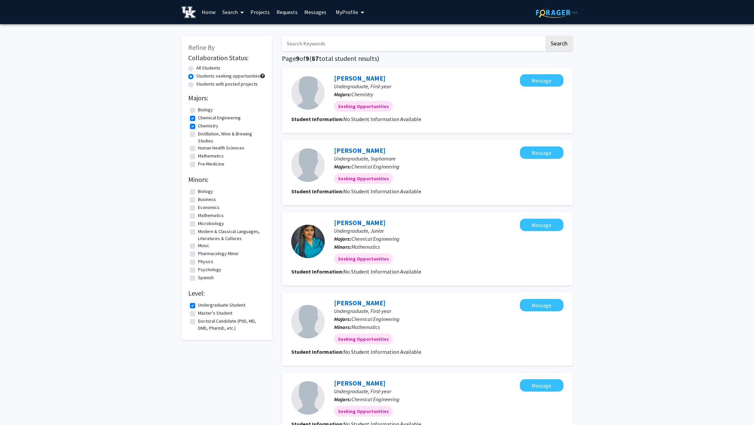
click at [309, 13] on link "Messages" at bounding box center [315, 11] width 29 height 23
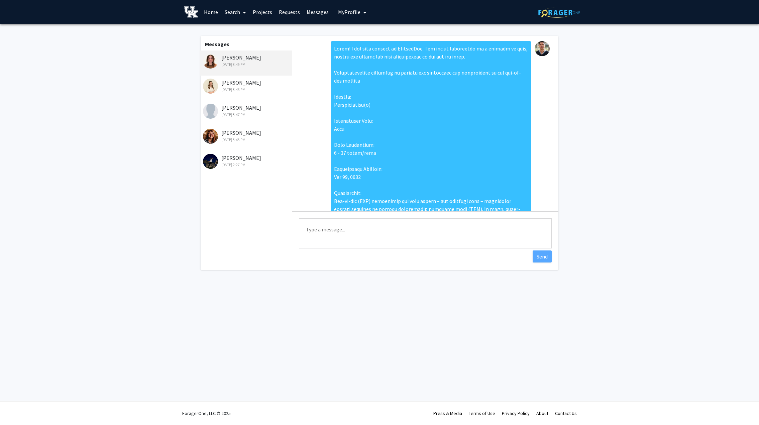
click at [312, 12] on link "Messages" at bounding box center [317, 11] width 29 height 23
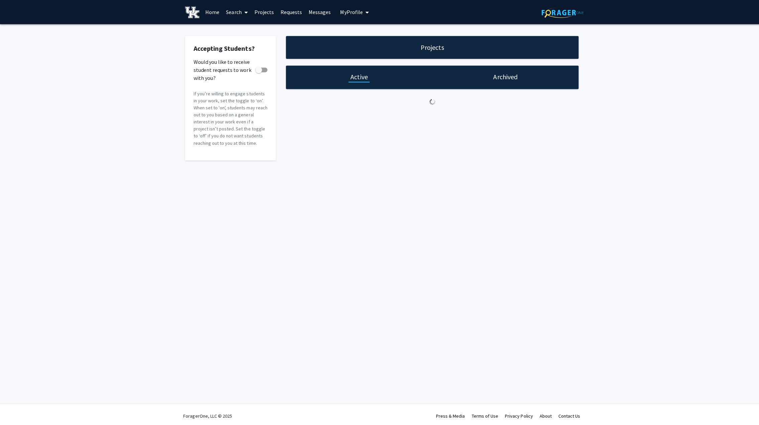
checkbox input "true"
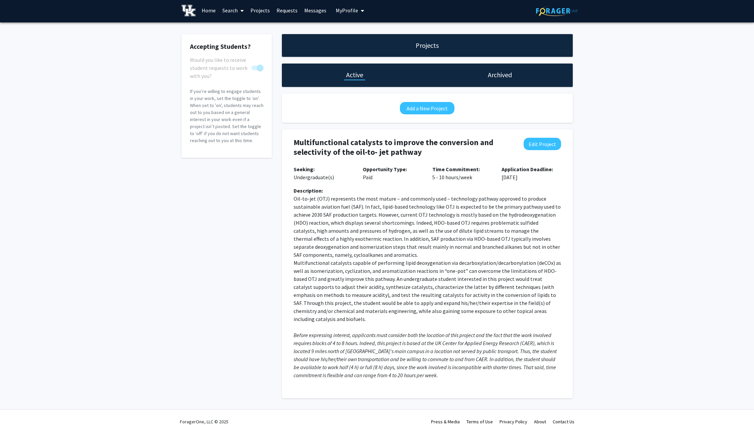
scroll to position [2, 0]
click at [540, 144] on button "Edit Project" at bounding box center [542, 143] width 37 height 12
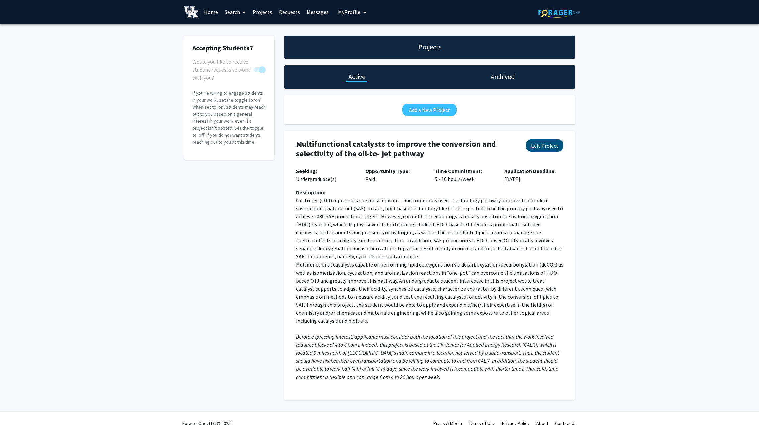
select select "5 - 10"
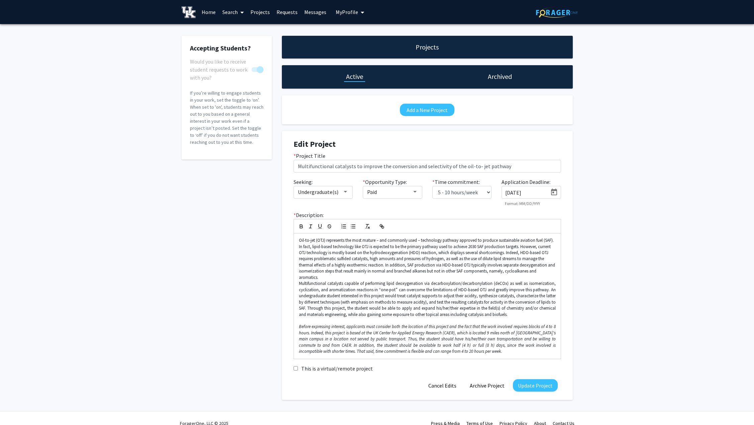
scroll to position [4, 0]
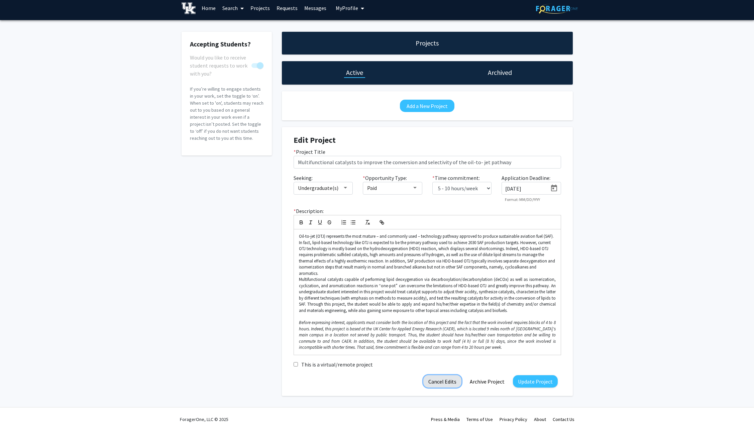
click at [445, 376] on button "Cancel Edits" at bounding box center [442, 381] width 38 height 12
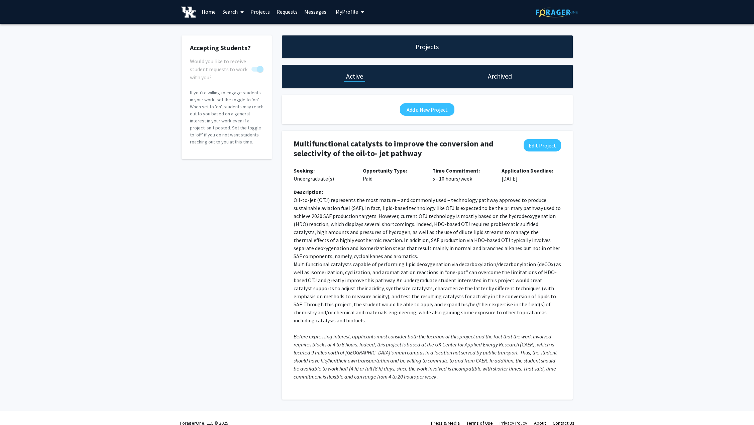
scroll to position [0, 0]
click at [170, 200] on div "Accepting Students? Would you like to receive student requests to work with you…" at bounding box center [377, 219] width 754 height 391
click at [294, 143] on h4 "Multifunctional catalysts to improve the conversion and selectivity of the oil-…" at bounding box center [403, 148] width 219 height 19
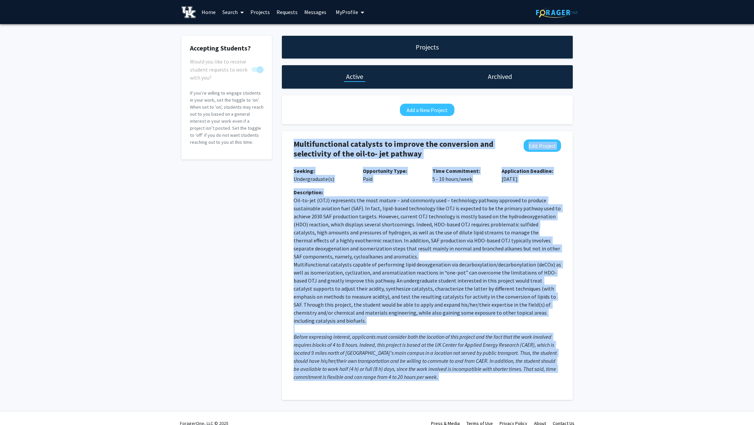
drag, startPoint x: 294, startPoint y: 143, endPoint x: 445, endPoint y: 367, distance: 270.5
click at [445, 367] on div "Multifunctional catalysts to improve the conversion and selectivity of the oil-…" at bounding box center [427, 265] width 281 height 269
copy div "Multifunctional catalysts to improve the conversion and selectivity of the oil-…"
